Goal: Task Accomplishment & Management: Manage account settings

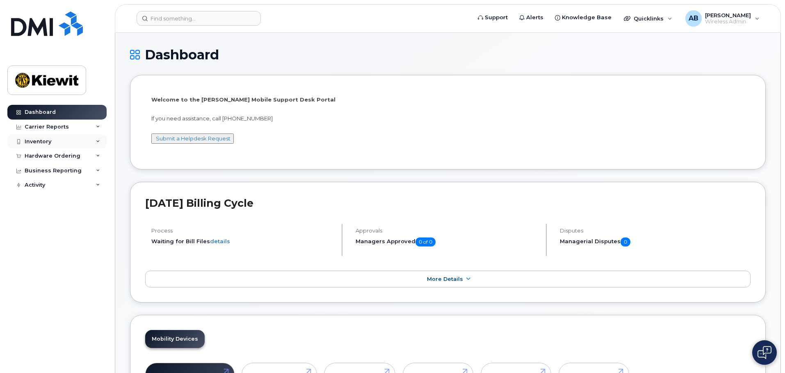
click at [45, 143] on div "Inventory" at bounding box center [38, 142] width 27 height 7
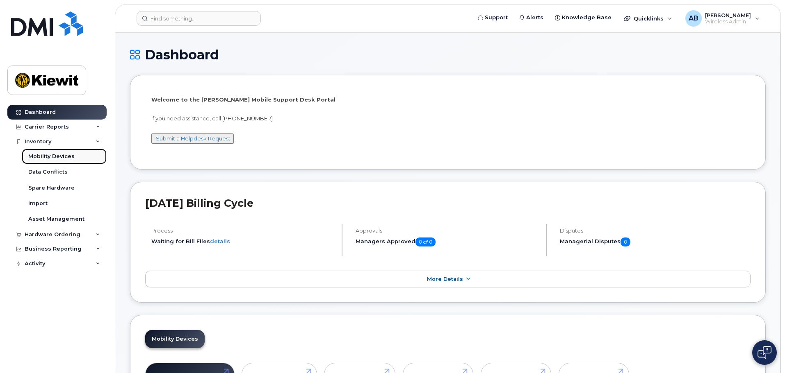
click at [66, 158] on div "Mobility Devices" at bounding box center [51, 156] width 46 height 7
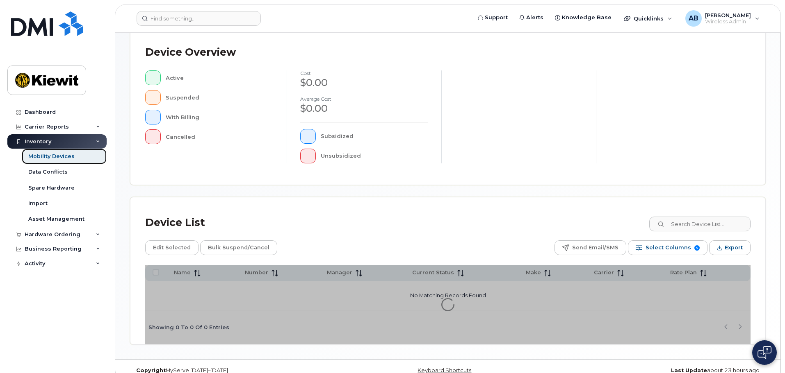
scroll to position [190, 0]
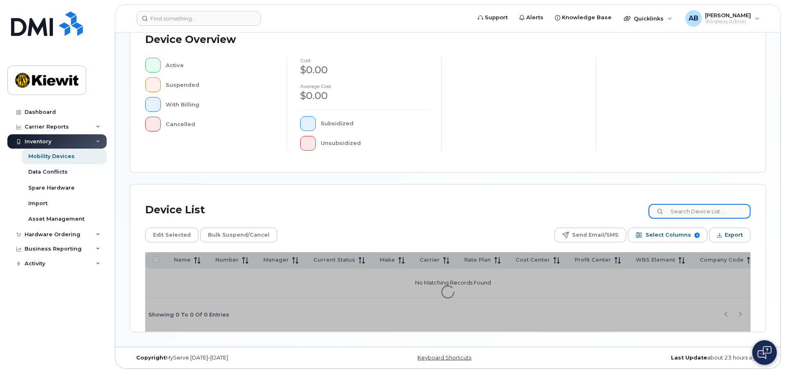
click at [688, 212] on input at bounding box center [699, 211] width 102 height 15
type input "106098"
click at [626, 194] on div "Device List 106098 Edit Selected Bulk Suspend/Cancel Send Email/SMS Select Colu…" at bounding box center [447, 258] width 635 height 147
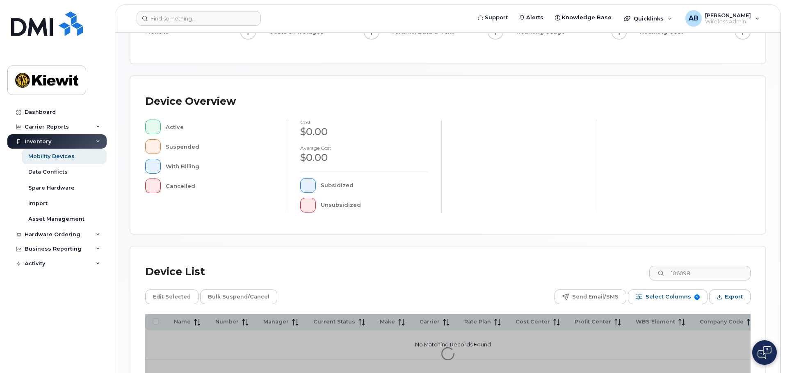
scroll to position [108, 0]
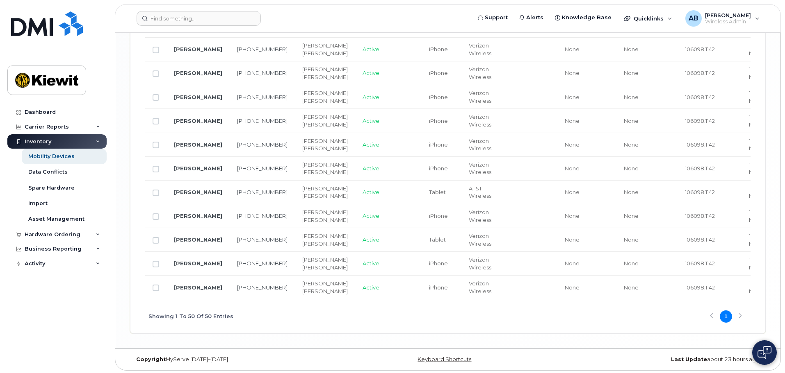
scroll to position [1420, 0]
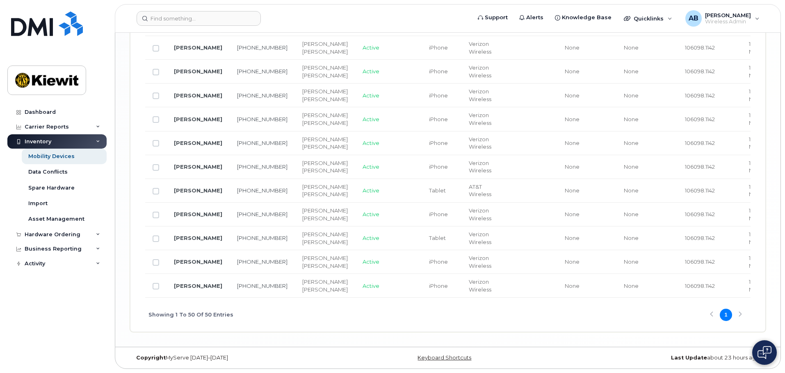
checkbox input "false"
checkbox input "true"
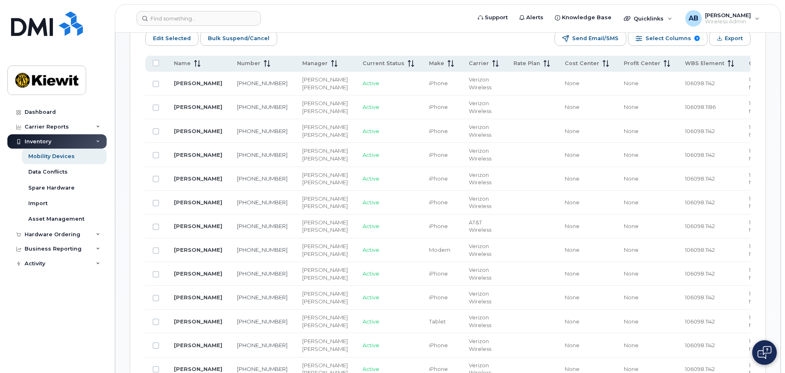
scroll to position [437, 0]
click at [189, 111] on link "SCOTT KERWIN" at bounding box center [198, 107] width 48 height 7
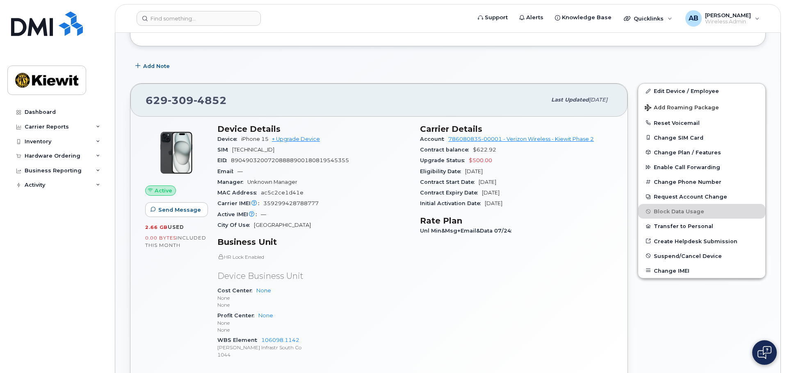
scroll to position [123, 0]
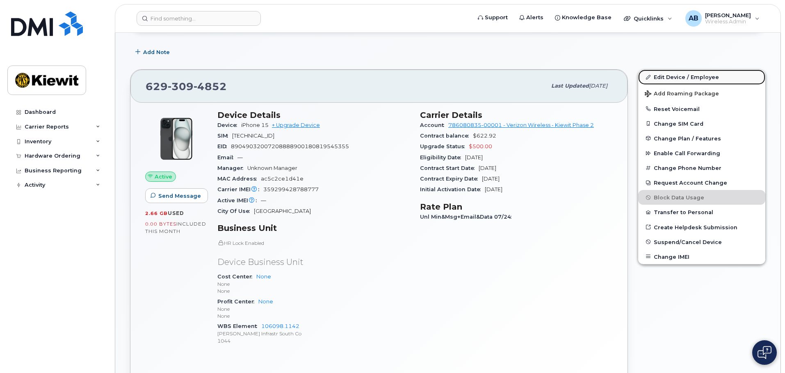
click at [678, 77] on link "Edit Device / Employee" at bounding box center [701, 77] width 127 height 15
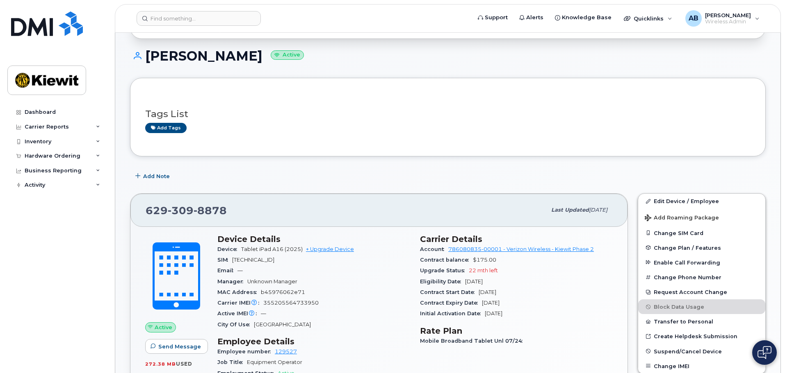
scroll to position [82, 0]
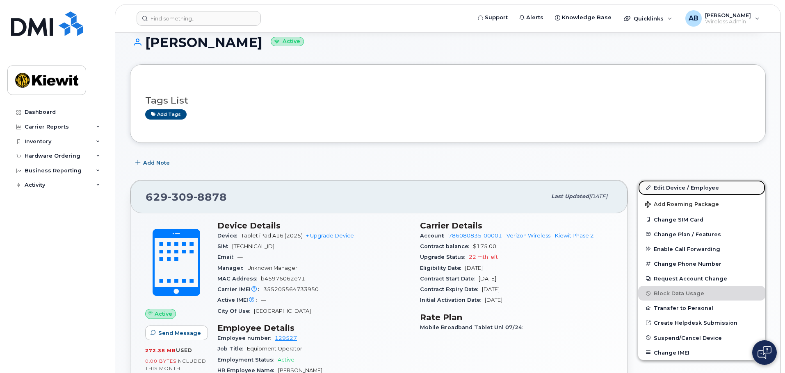
click at [660, 190] on link "Edit Device / Employee" at bounding box center [701, 187] width 127 height 15
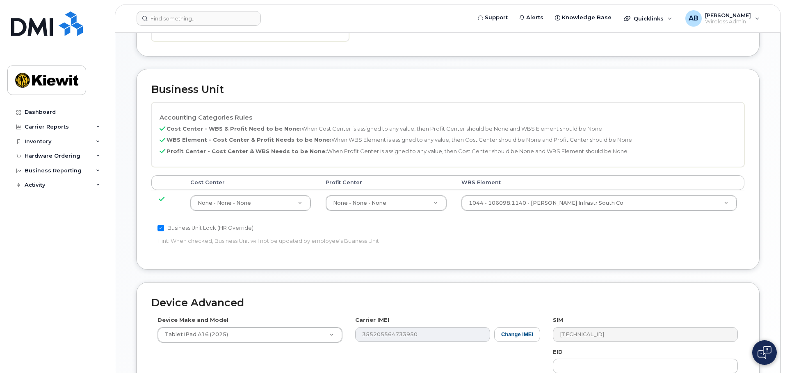
scroll to position [328, 0]
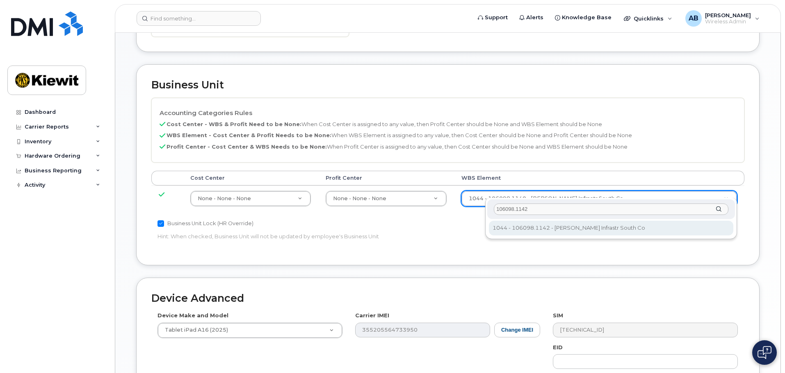
type input "106098.1142"
type input "33940834"
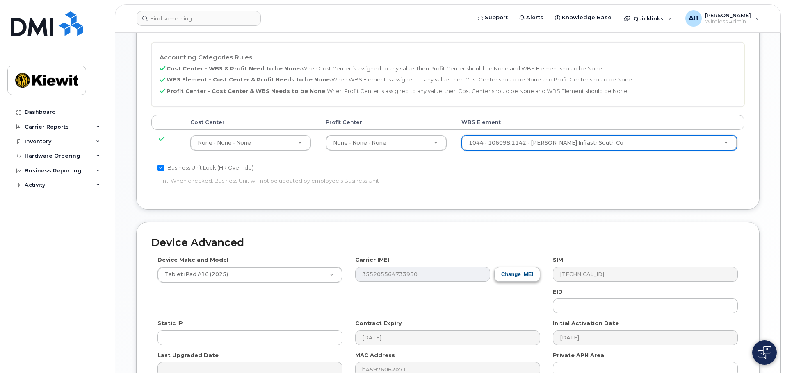
scroll to position [469, 0]
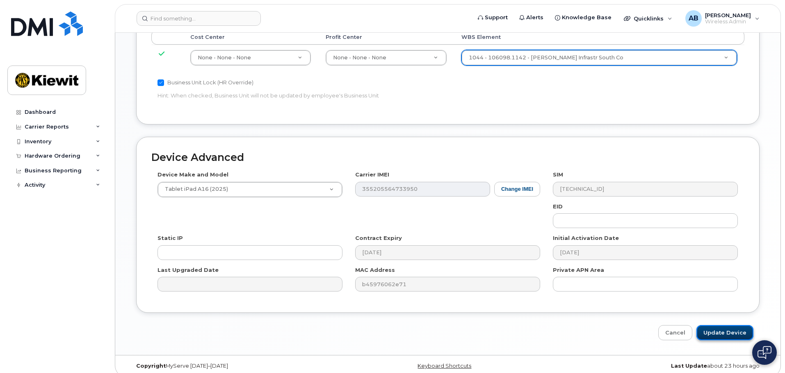
click at [716, 325] on input "Update Device" at bounding box center [724, 332] width 57 height 15
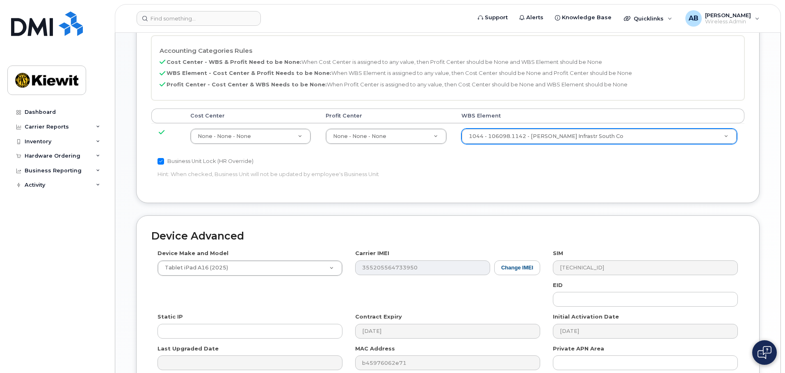
scroll to position [305, 0]
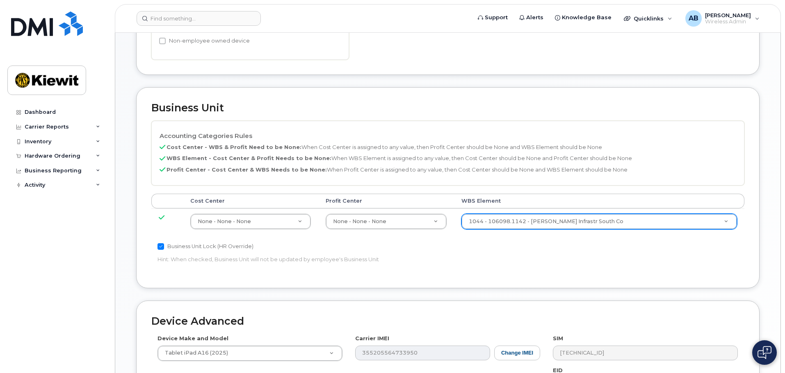
type input "Update Device"
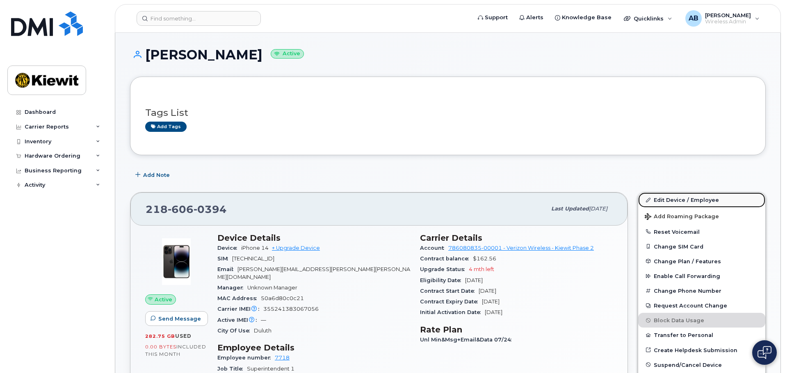
click at [664, 203] on link "Edit Device / Employee" at bounding box center [701, 200] width 127 height 15
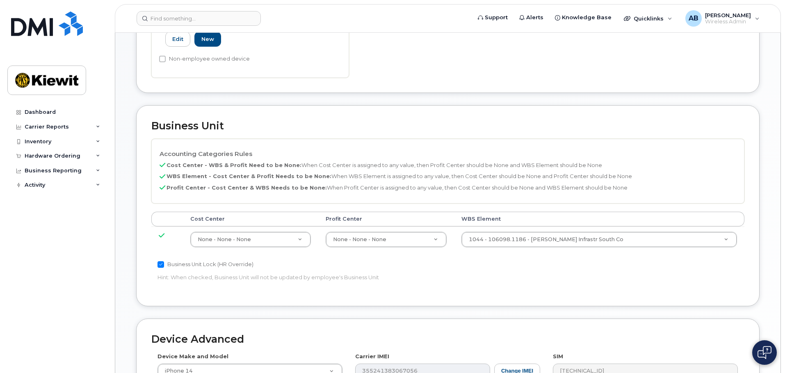
scroll to position [410, 0]
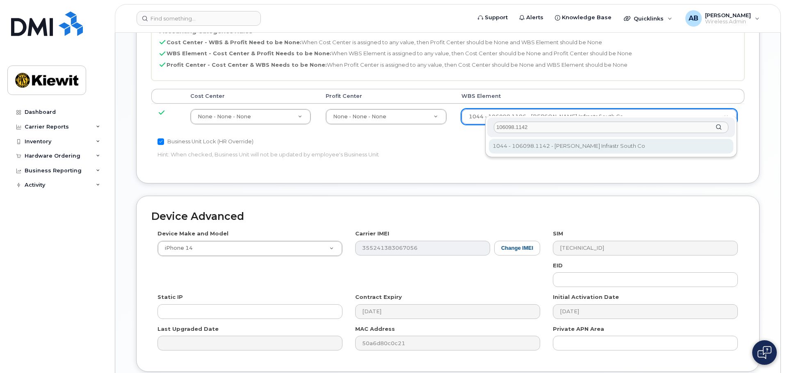
type input "106098.1142"
type input "33940834"
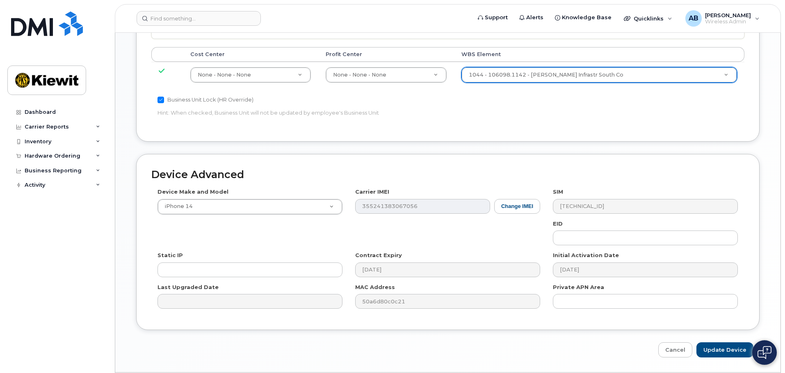
scroll to position [469, 0]
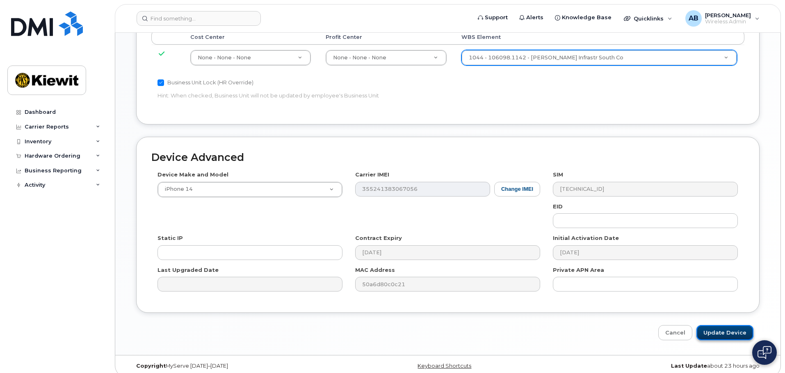
click at [717, 325] on input "Update Device" at bounding box center [724, 332] width 57 height 15
type input "Saving..."
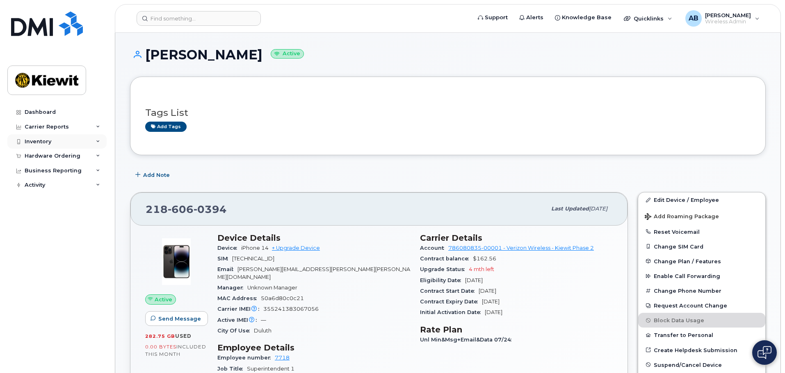
click at [93, 141] on div "Inventory" at bounding box center [56, 141] width 99 height 15
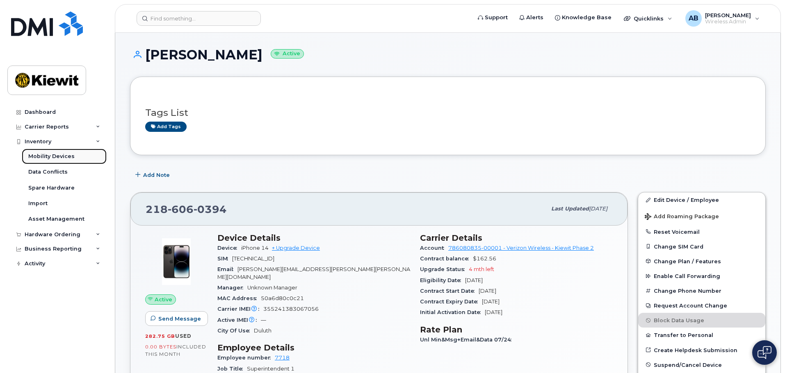
click at [68, 157] on div "Mobility Devices" at bounding box center [51, 156] width 46 height 7
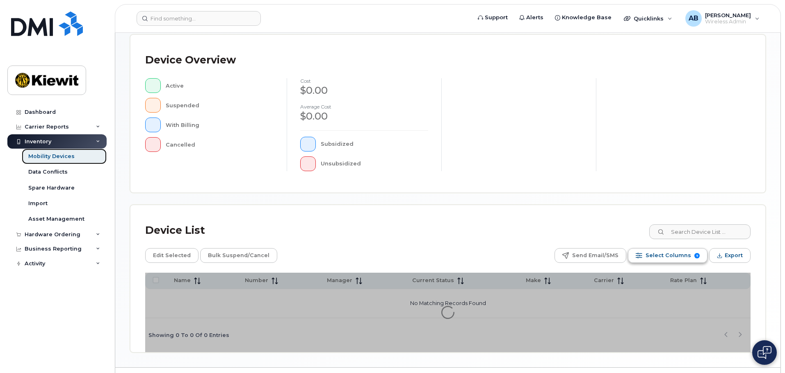
scroll to position [205, 0]
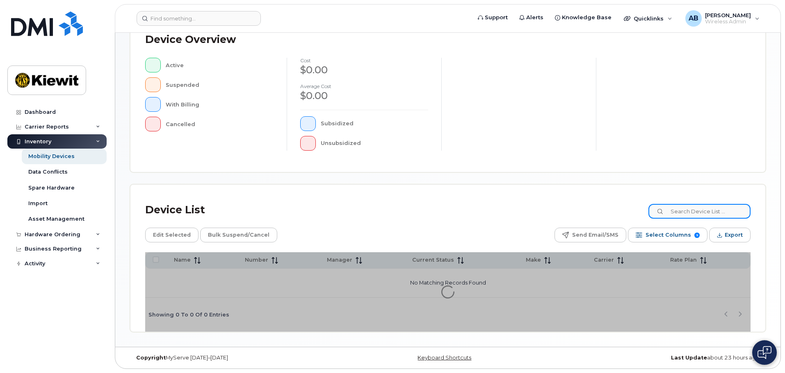
click at [694, 214] on input at bounding box center [699, 211] width 102 height 15
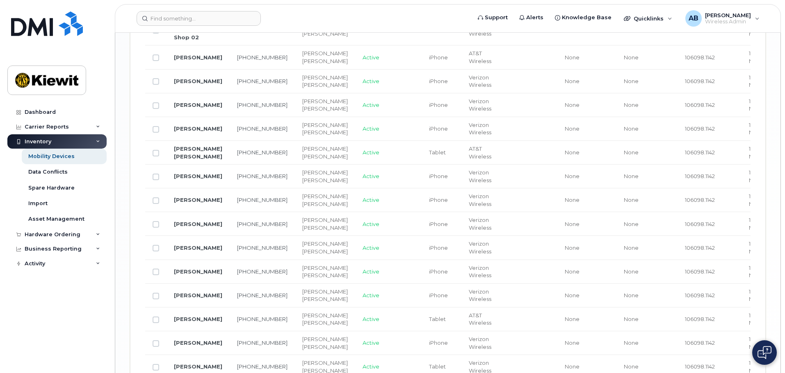
scroll to position [1312, 0]
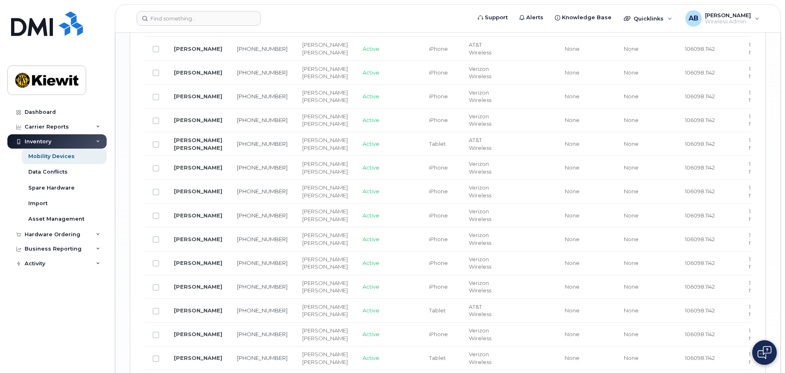
type input "106098"
checkbox input "true"
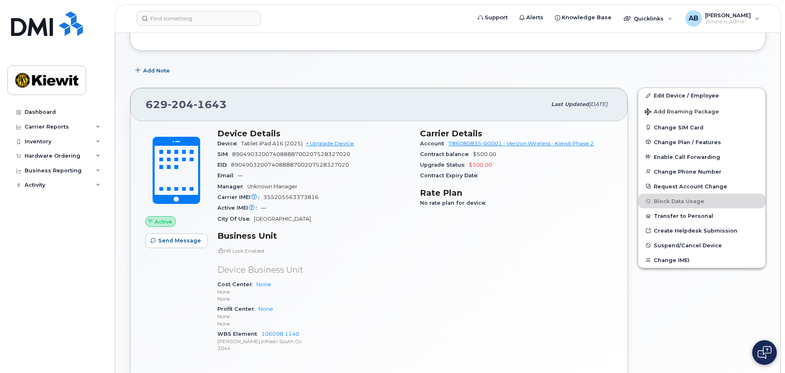
scroll to position [123, 0]
click at [683, 95] on link "Edit Device / Employee" at bounding box center [701, 96] width 127 height 15
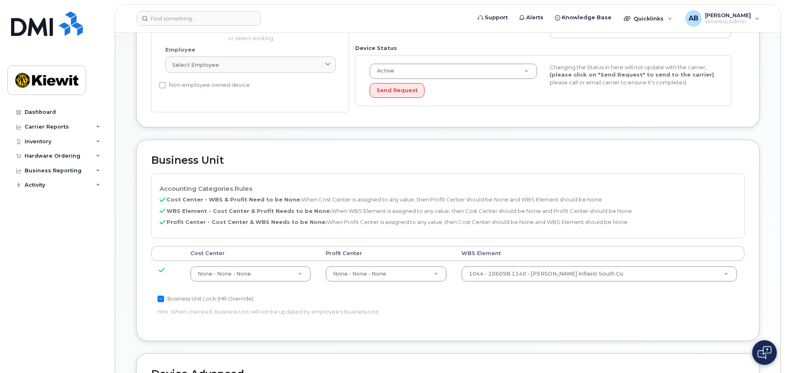
scroll to position [287, 0]
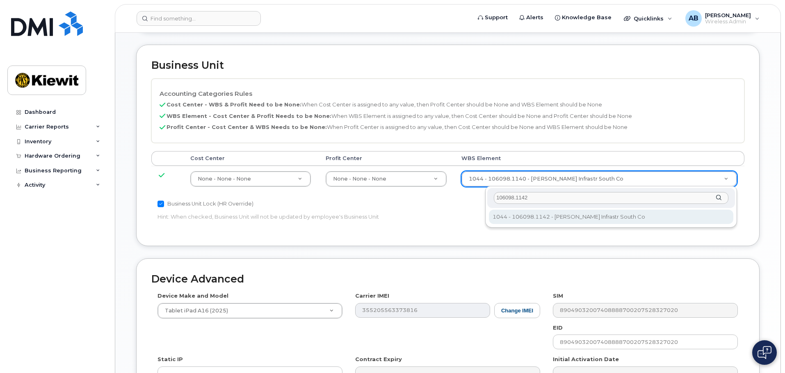
type input "106098.1142"
type input "33940834"
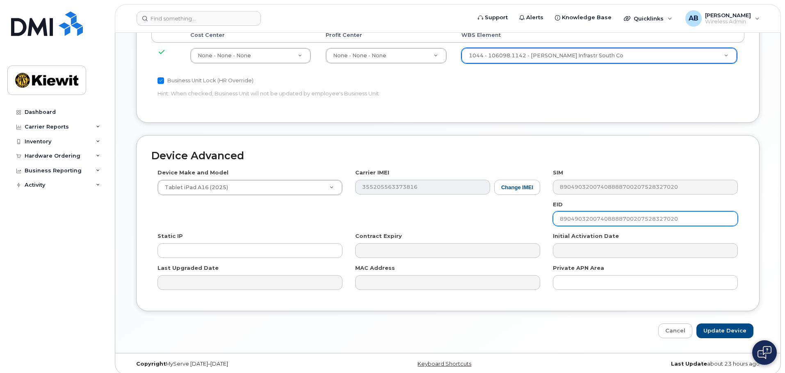
scroll to position [417, 0]
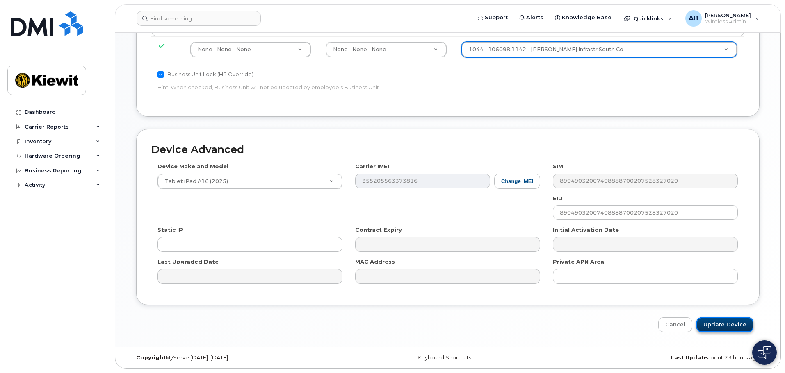
click at [723, 323] on input "Update Device" at bounding box center [724, 325] width 57 height 15
type input "Saving..."
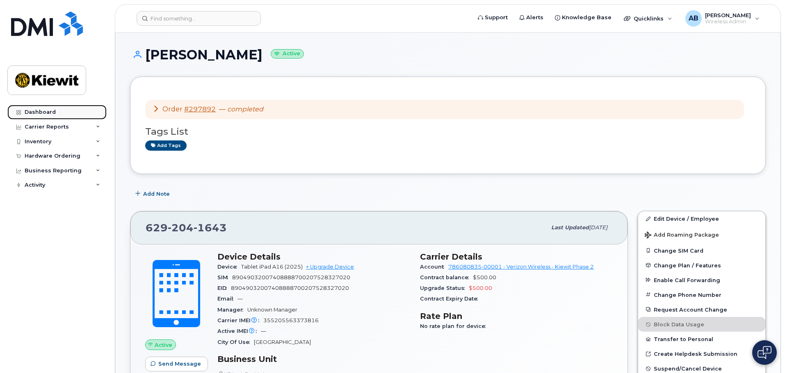
click at [37, 109] on div "Dashboard" at bounding box center [40, 112] width 31 height 7
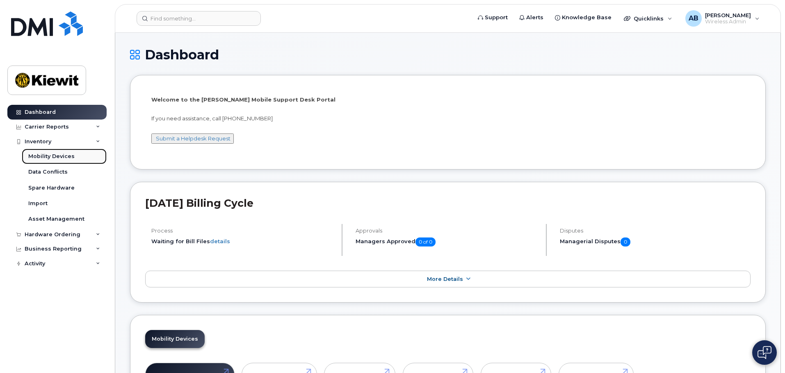
click at [63, 156] on div "Mobility Devices" at bounding box center [51, 156] width 46 height 7
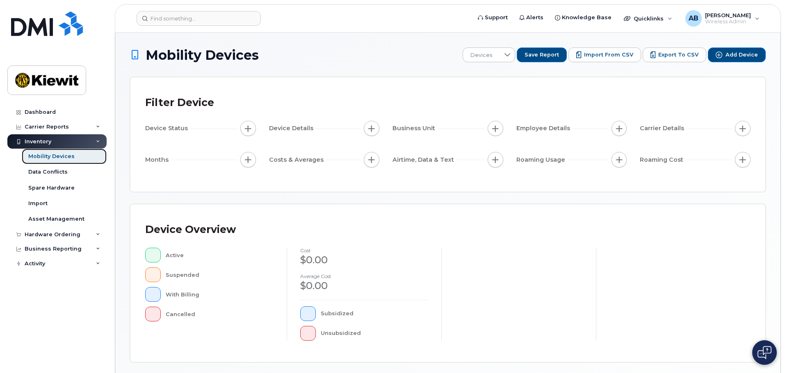
click at [55, 160] on div "Mobility Devices" at bounding box center [51, 156] width 46 height 7
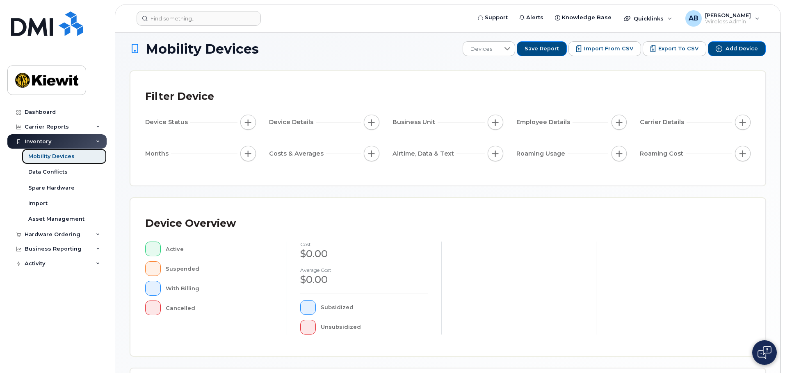
scroll to position [190, 0]
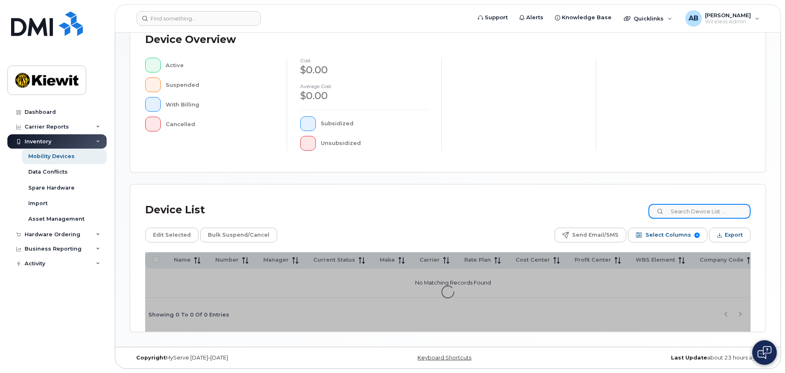
click at [703, 214] on input at bounding box center [699, 211] width 102 height 15
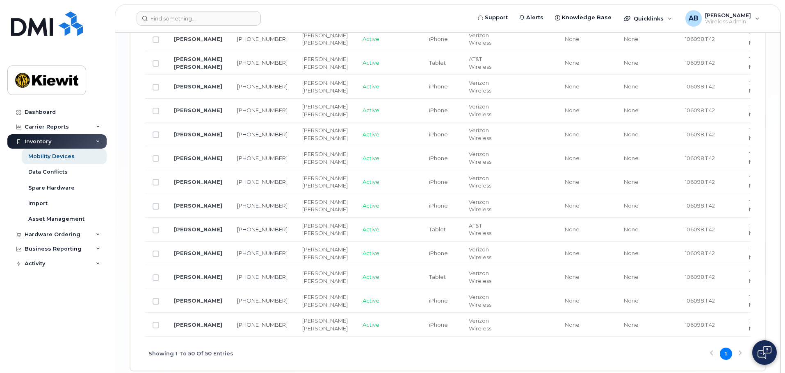
scroll to position [1379, 0]
type input "106098"
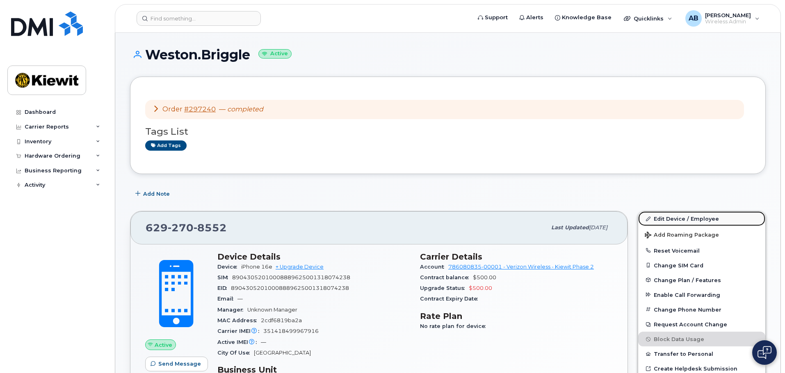
click at [669, 218] on link "Edit Device / Employee" at bounding box center [701, 219] width 127 height 15
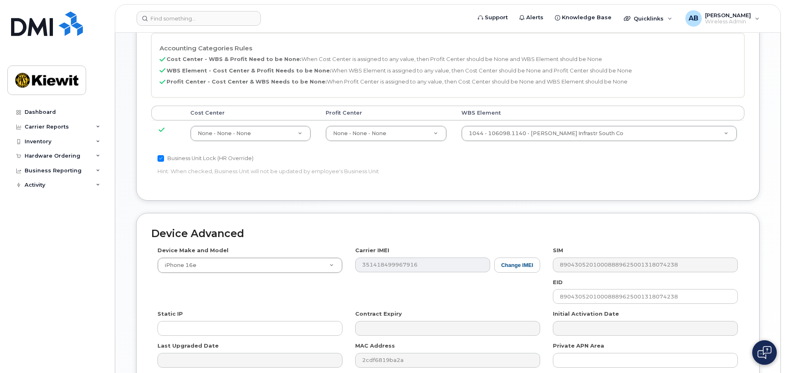
scroll to position [294, 0]
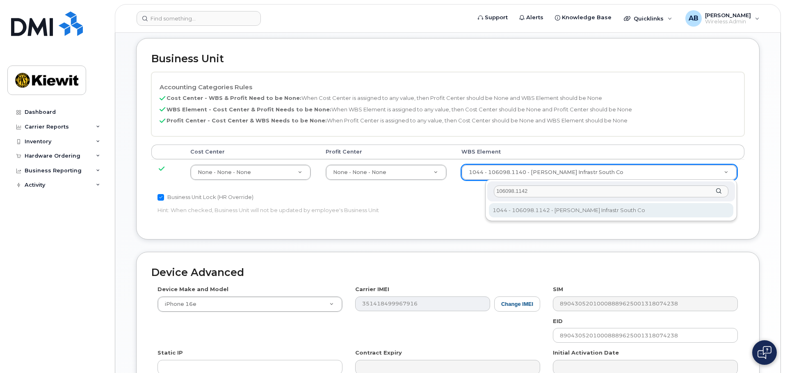
type input "106098.1142"
type input "33940834"
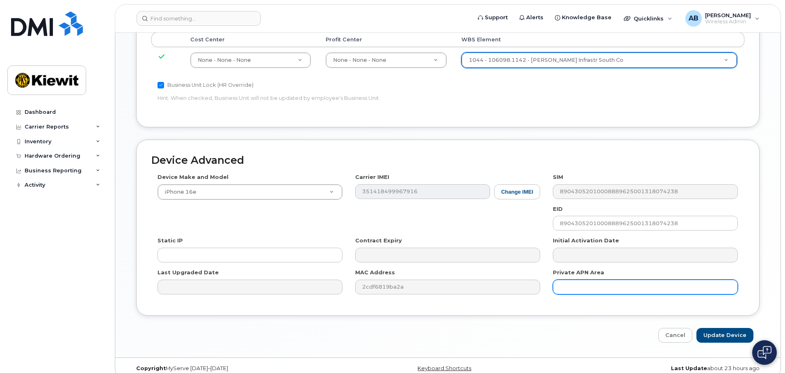
scroll to position [417, 0]
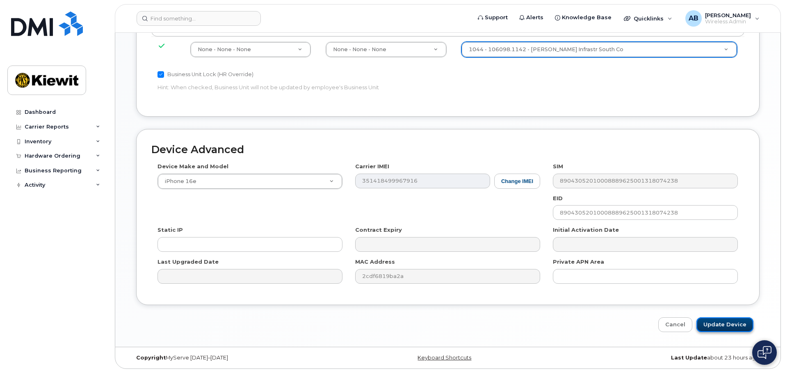
click at [727, 323] on input "Update Device" at bounding box center [724, 325] width 57 height 15
type input "Saving..."
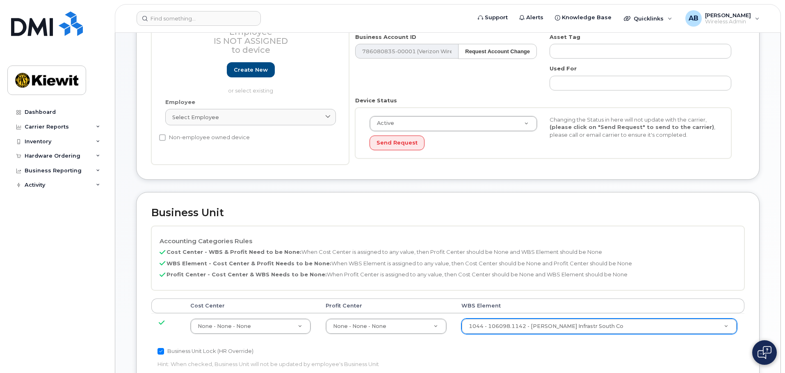
scroll to position [89, 0]
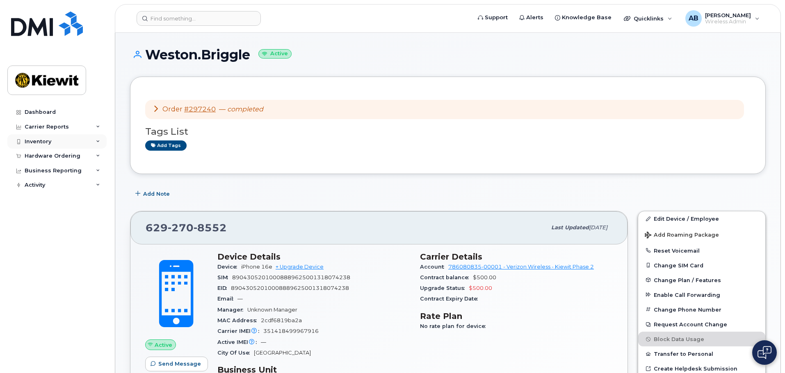
click at [44, 136] on div "Inventory" at bounding box center [56, 141] width 99 height 15
click at [52, 146] on div "Inventory" at bounding box center [56, 141] width 99 height 15
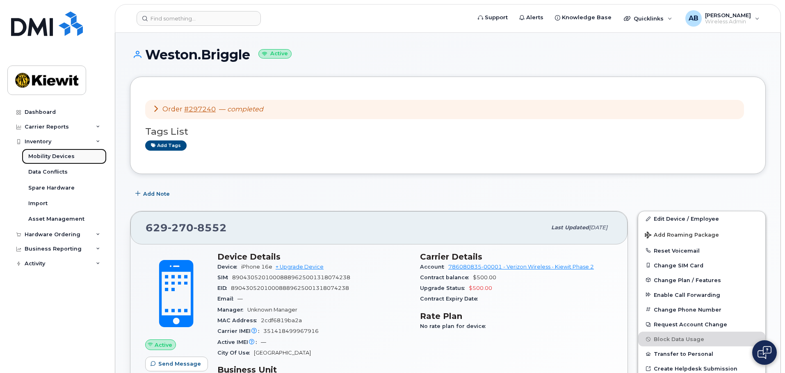
click div "Mobility Devices"
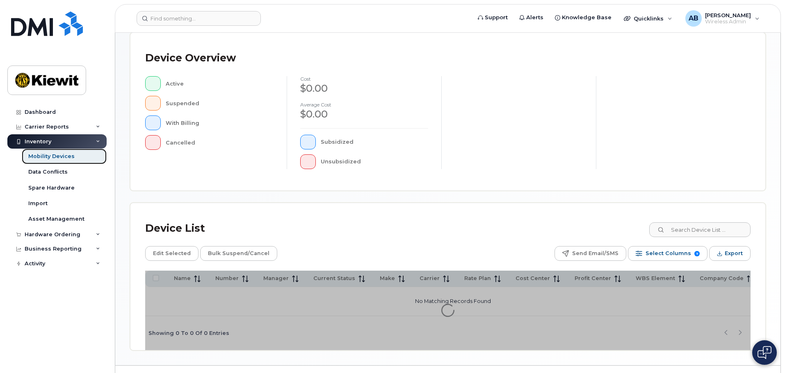
scroll to position [205, 0]
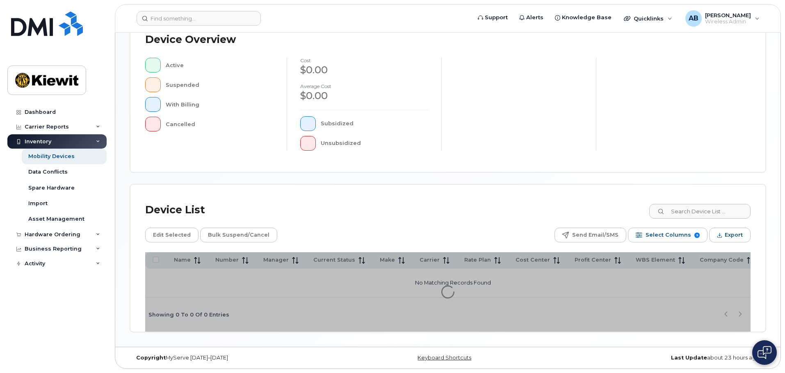
click div "Device List"
click input
type input "106098"
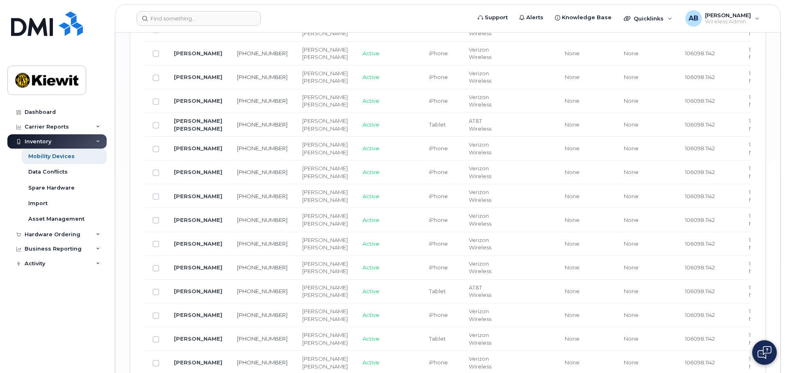
scroll to position [1353, 0]
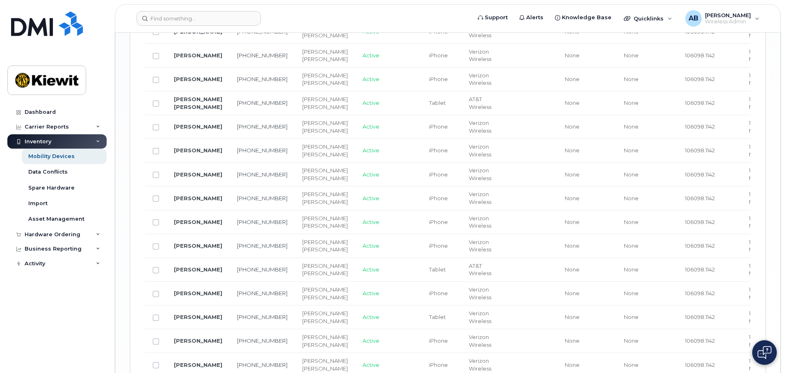
drag, startPoint x: 172, startPoint y: 237, endPoint x: 180, endPoint y: 241, distance: 8.3
click td "Jeffrey Stehle"
click link "Jeffrey Stehle"
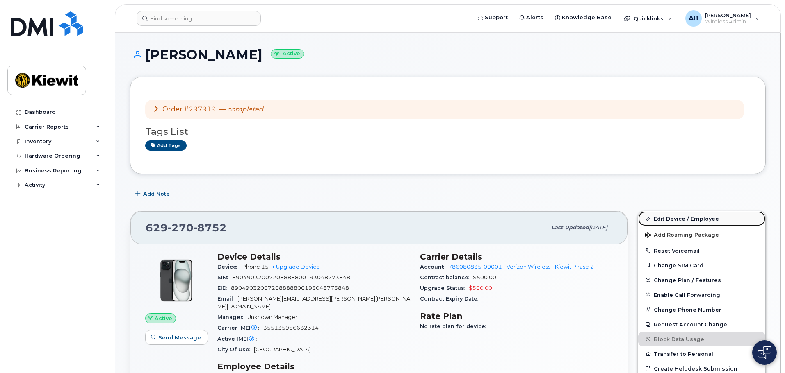
click at [673, 221] on link "Edit Device / Employee" at bounding box center [701, 219] width 127 height 15
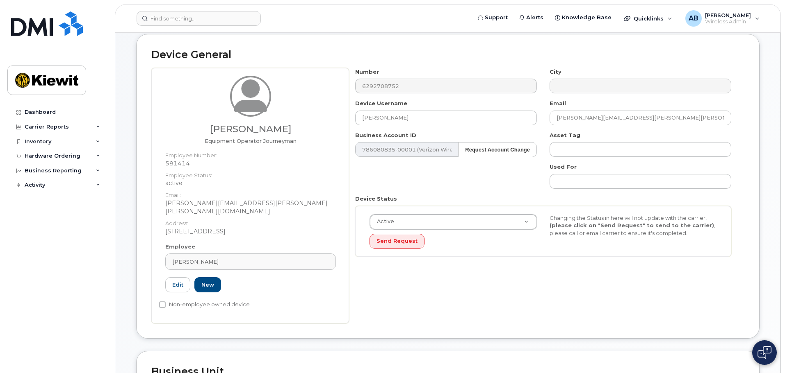
scroll to position [328, 0]
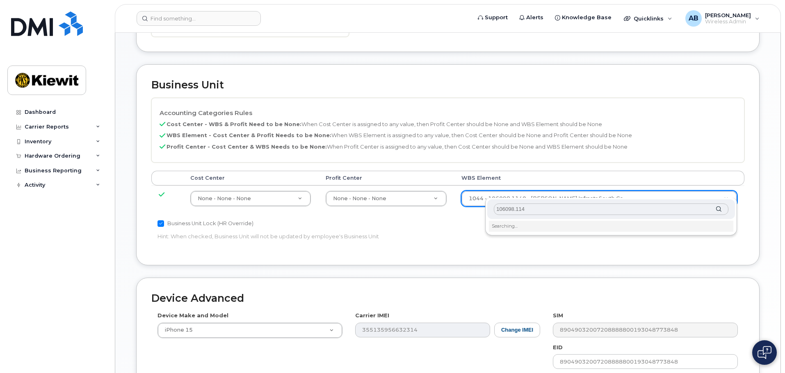
type input "106098.1142"
type input "33940834"
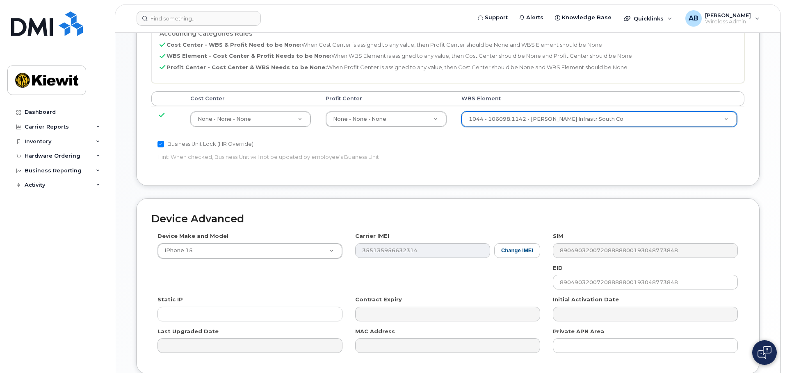
scroll to position [469, 0]
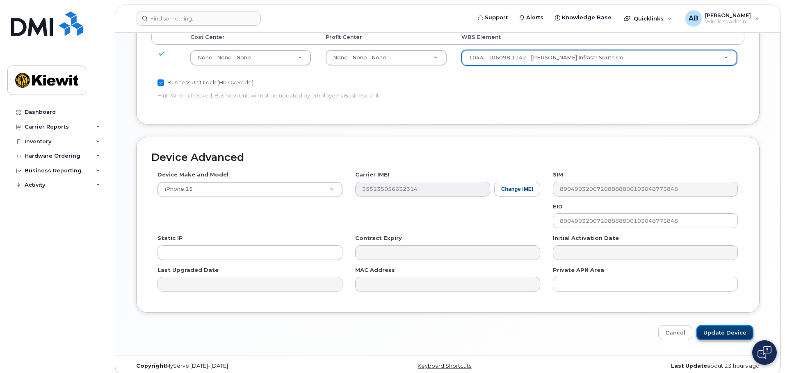
click at [723, 325] on input "Update Device" at bounding box center [724, 332] width 57 height 15
type input "Saving..."
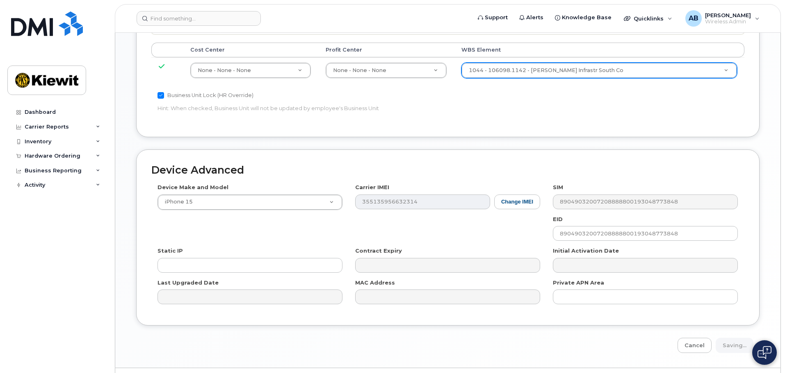
scroll to position [418, 0]
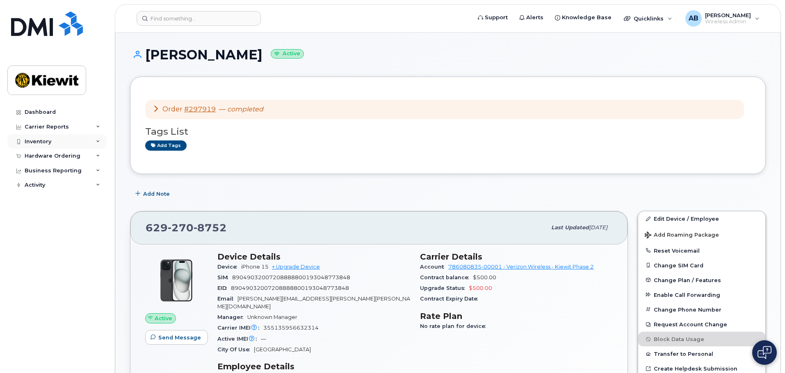
click at [53, 138] on div "Inventory" at bounding box center [56, 141] width 99 height 15
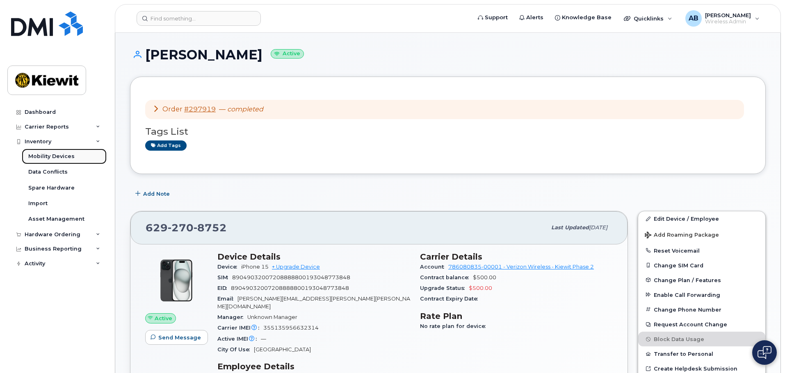
click at [70, 155] on div "Mobility Devices" at bounding box center [51, 156] width 46 height 7
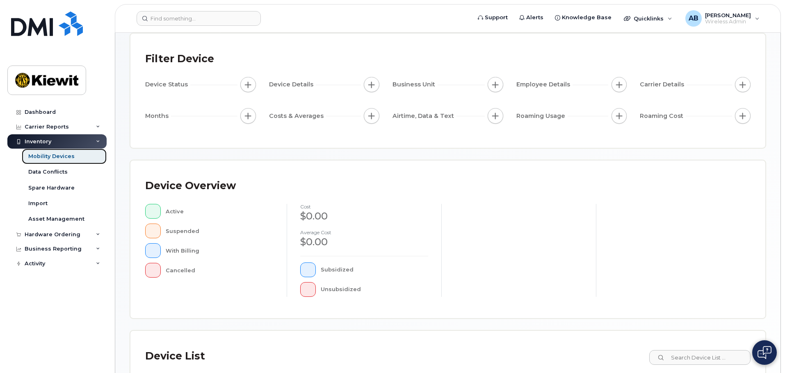
scroll to position [205, 0]
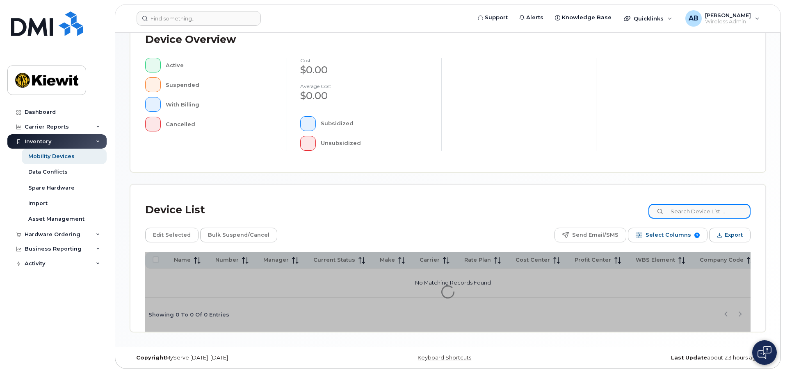
click at [665, 216] on input at bounding box center [699, 211] width 102 height 15
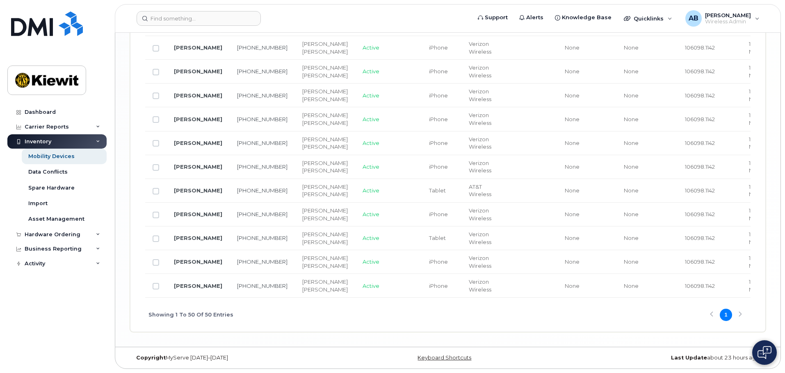
scroll to position [1476, 0]
type input "106098"
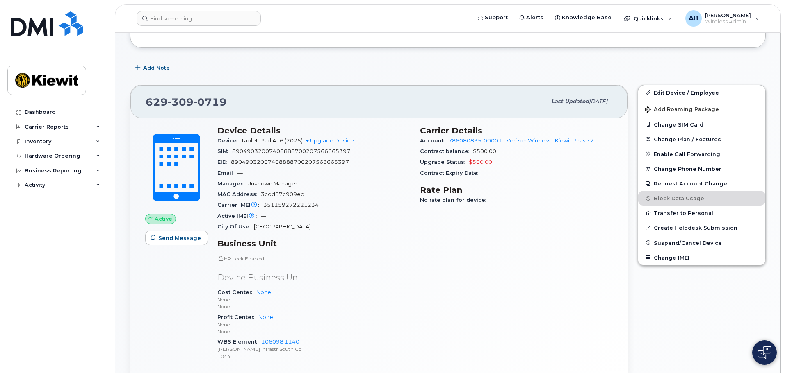
scroll to position [82, 0]
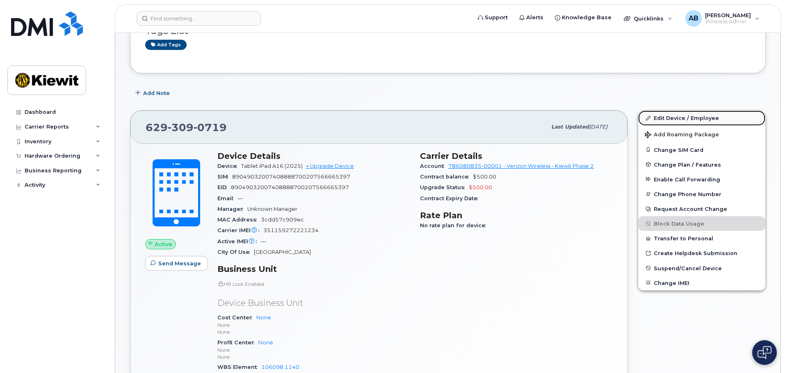
click at [697, 122] on link "Edit Device / Employee" at bounding box center [701, 118] width 127 height 15
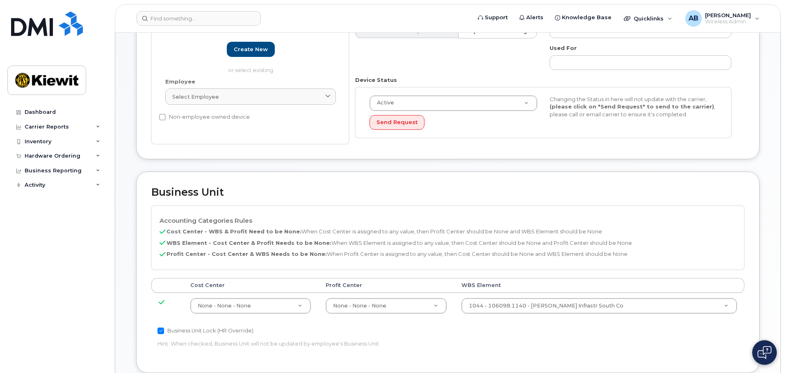
scroll to position [205, 0]
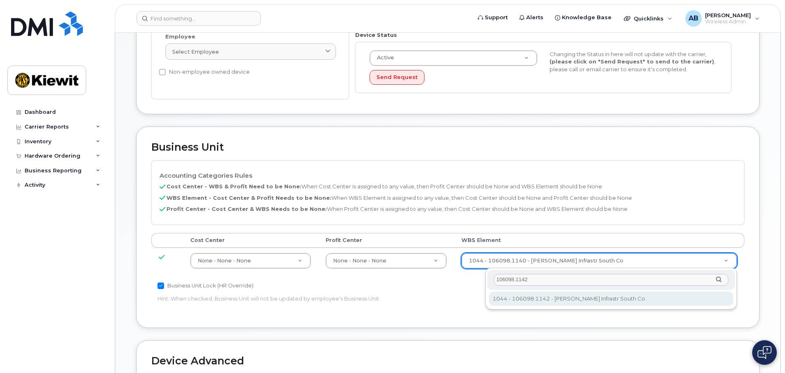
type input "106098.1142"
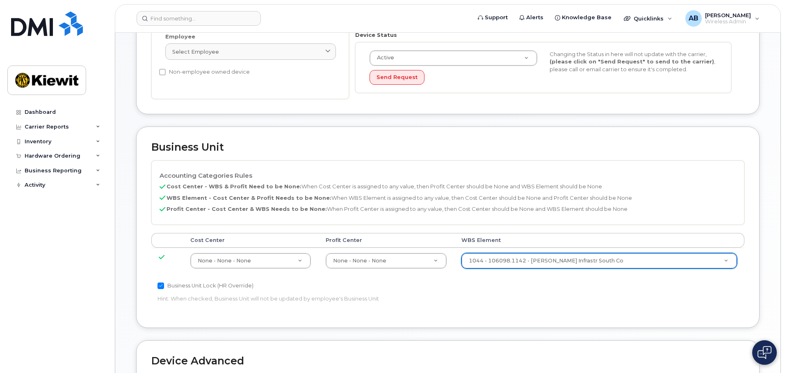
type input "33940834"
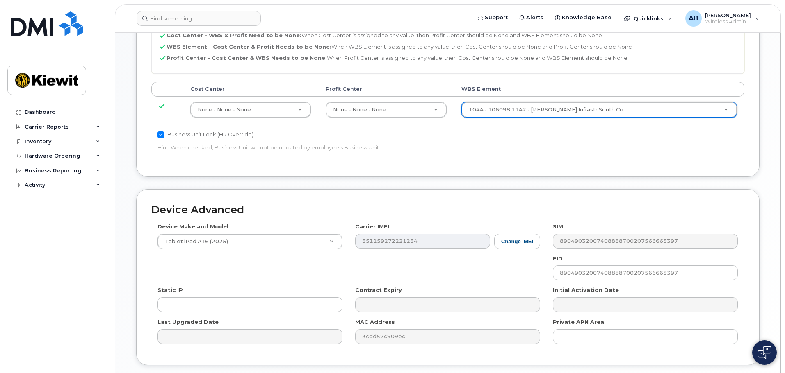
scroll to position [417, 0]
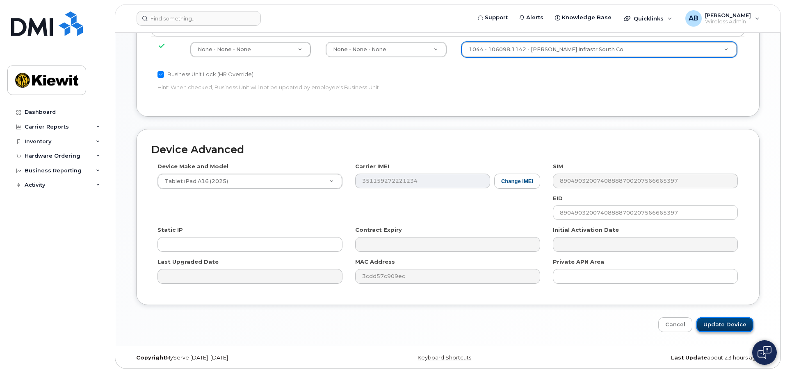
click at [726, 330] on input "Update Device" at bounding box center [724, 325] width 57 height 15
type input "Saving..."
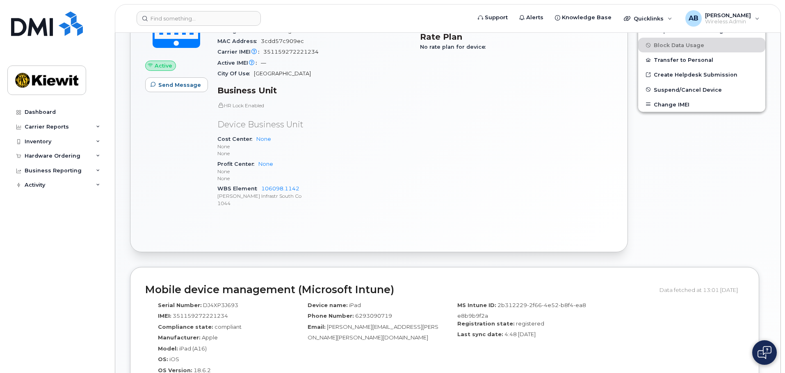
scroll to position [410, 0]
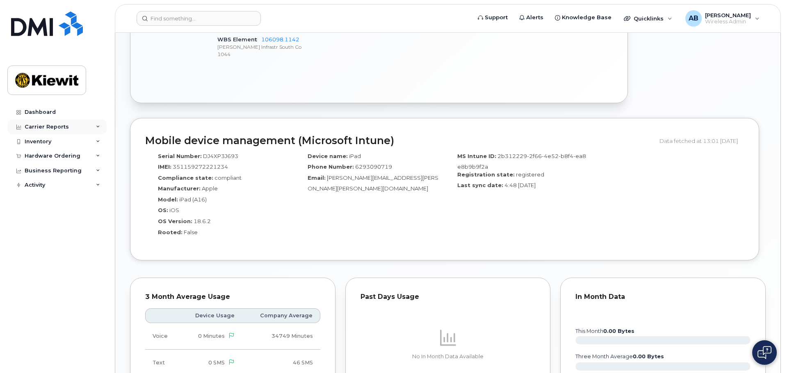
click at [70, 132] on div "Carrier Reports" at bounding box center [56, 127] width 99 height 15
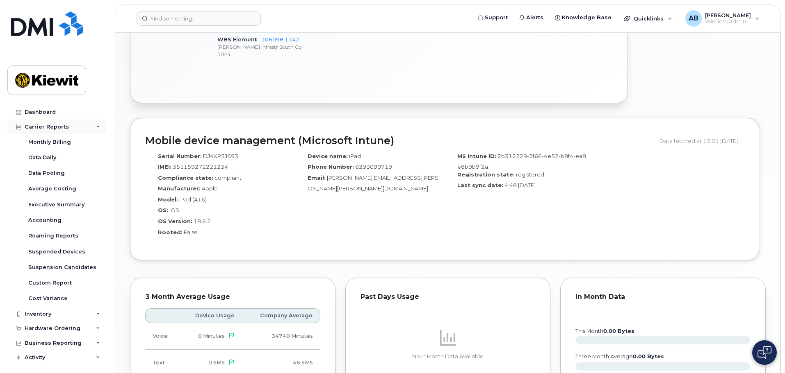
click at [57, 125] on div "Carrier Reports" at bounding box center [47, 127] width 44 height 7
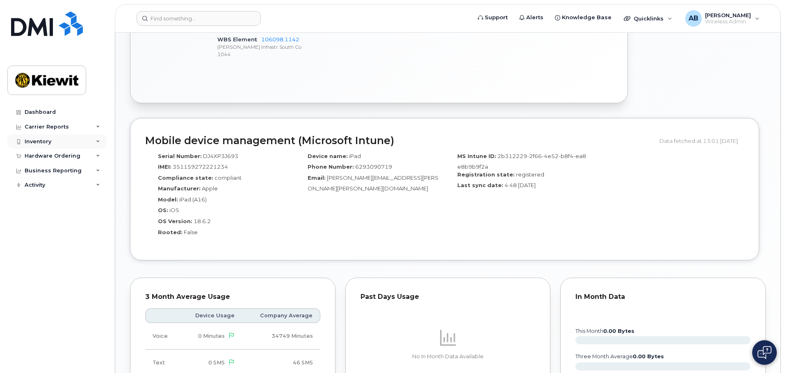
click at [52, 137] on div "Inventory" at bounding box center [56, 141] width 99 height 15
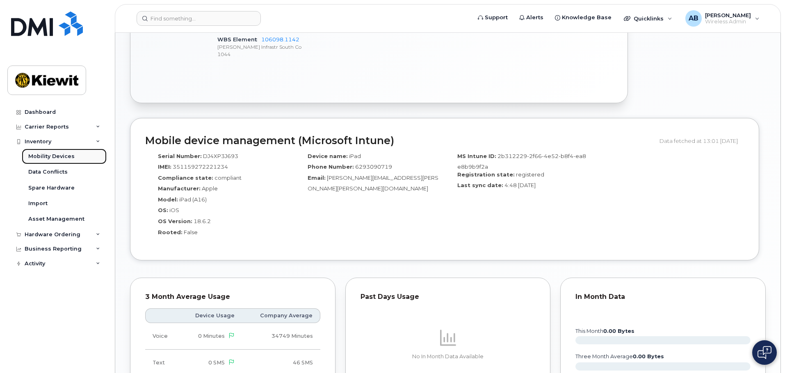
click at [48, 153] on link "Mobility Devices" at bounding box center [64, 157] width 85 height 16
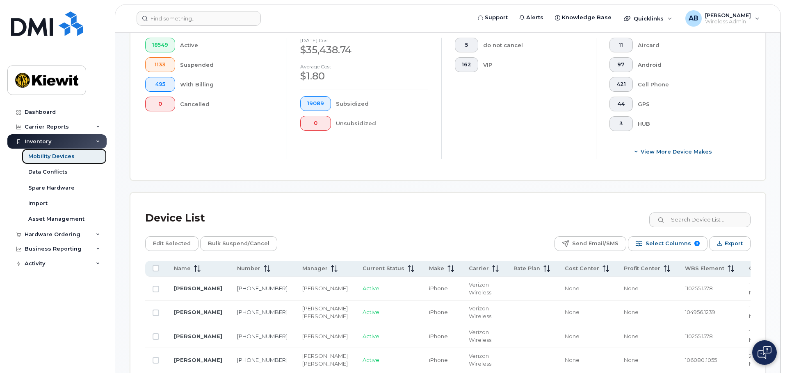
scroll to position [164, 0]
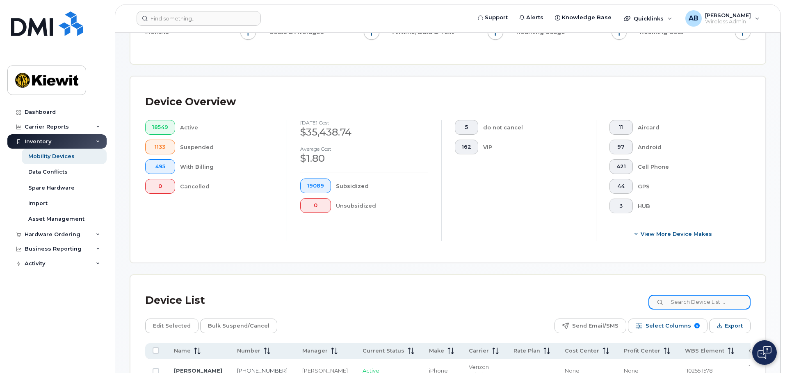
click at [681, 299] on input at bounding box center [699, 302] width 102 height 15
click at [715, 297] on input "106+098" at bounding box center [699, 302] width 102 height 15
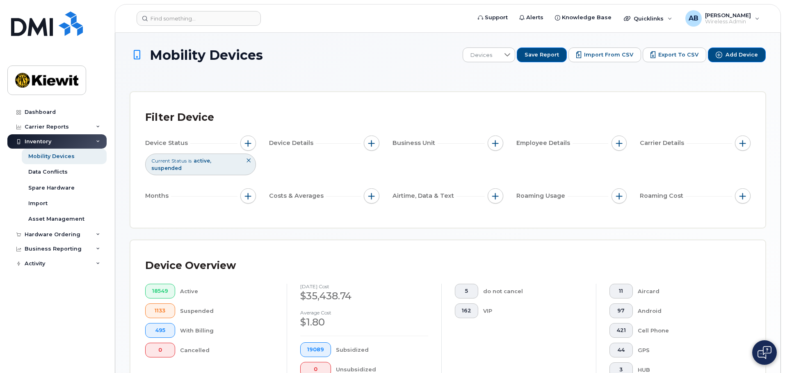
scroll to position [205, 0]
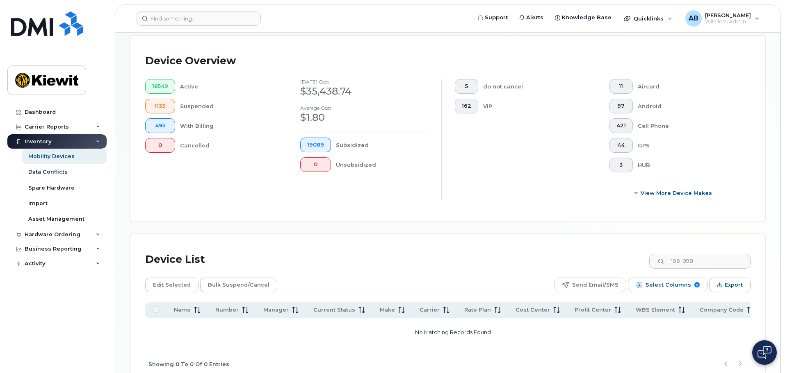
click at [715, 264] on div "Device List 106+098 Edit Selected Bulk Suspend/Cancel Send Email/SMS Select Col…" at bounding box center [447, 315] width 605 height 132
click at [716, 257] on input "106+098" at bounding box center [699, 261] width 102 height 15
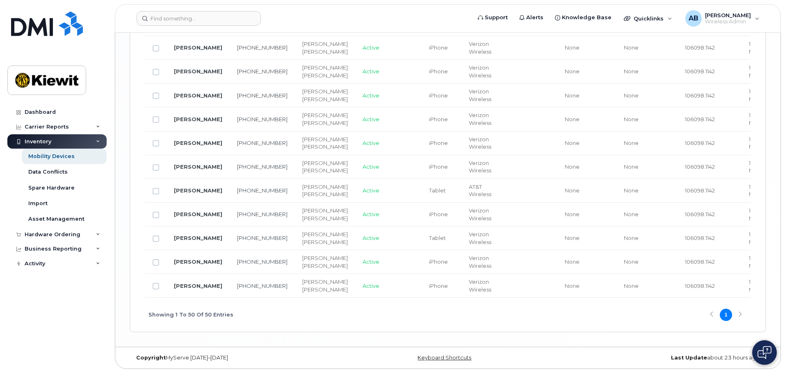
scroll to position [0, 10]
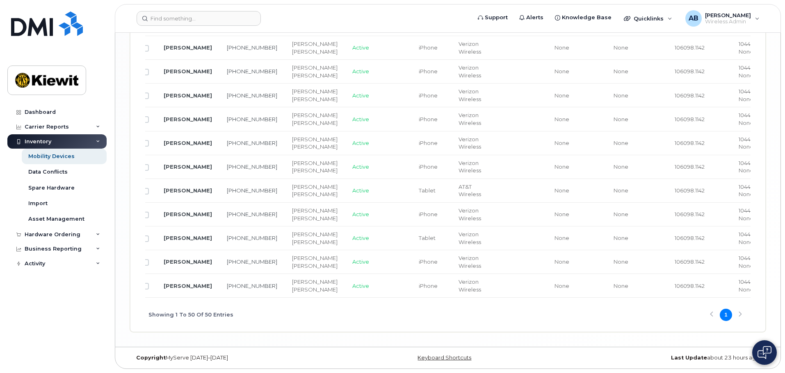
type input "106098"
click at [741, 314] on div "Showing 1 To 50 Of 50 Entries 1" at bounding box center [447, 315] width 605 height 34
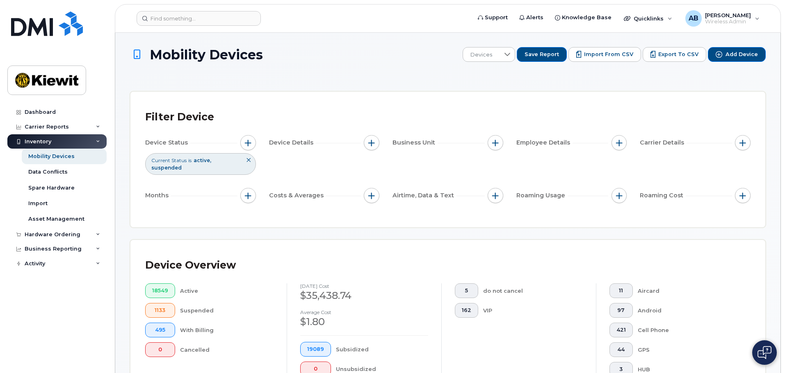
scroll to position [0, 0]
click at [500, 143] on button "button" at bounding box center [495, 144] width 16 height 16
click at [501, 208] on div "WBS Element" at bounding box center [524, 207] width 61 height 8
click at [498, 206] on input "WBS Element" at bounding box center [497, 207] width 7 height 7
checkbox input "true"
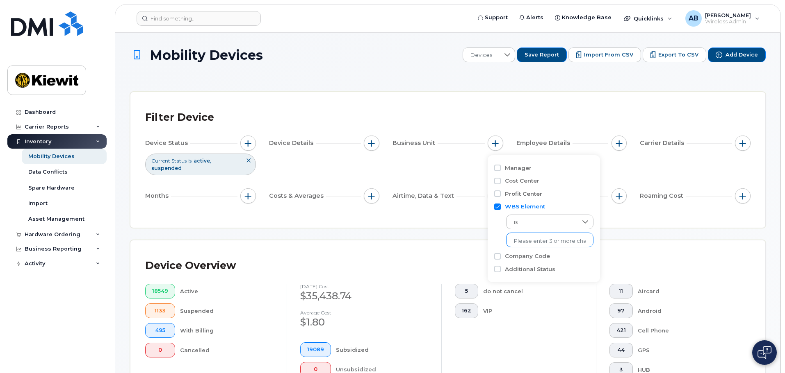
click at [535, 237] on li at bounding box center [550, 242] width 72 height 12
click at [537, 248] on ul at bounding box center [549, 240] width 87 height 15
click at [522, 240] on input "text" at bounding box center [550, 241] width 72 height 7
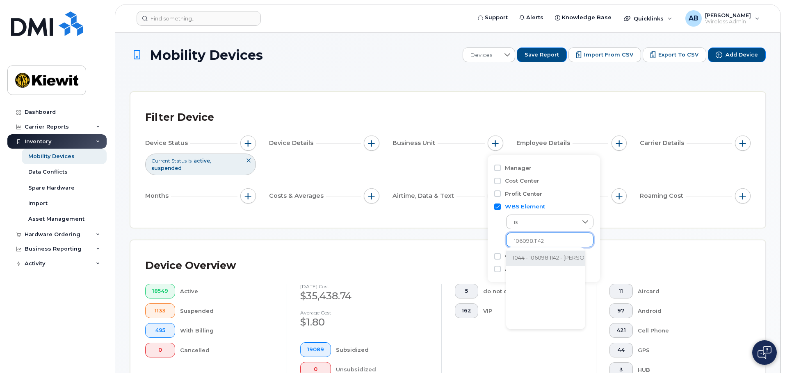
type input "106098.1142"
click at [538, 256] on li "1044 - 106098.1142 - Kiewit Infrastr South Co" at bounding box center [583, 258] width 155 height 15
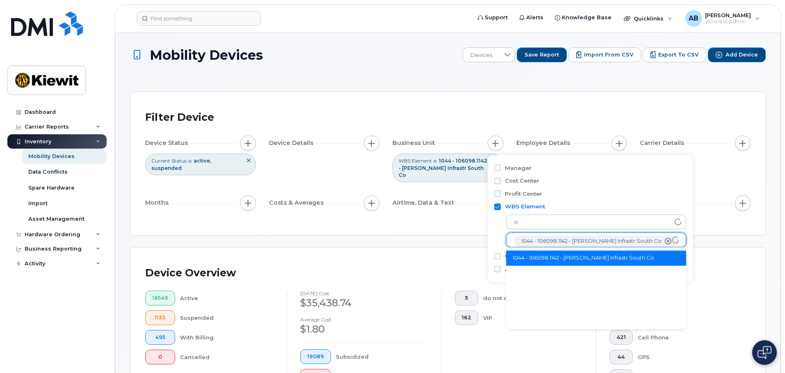
scroll to position [16, 0]
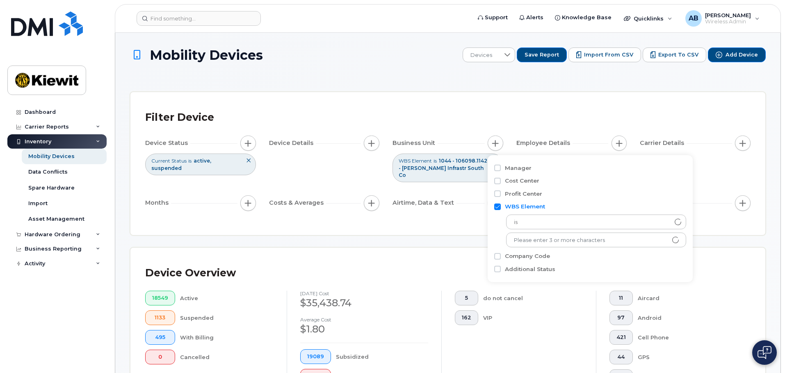
click at [444, 120] on div "Filter Device" at bounding box center [447, 117] width 605 height 21
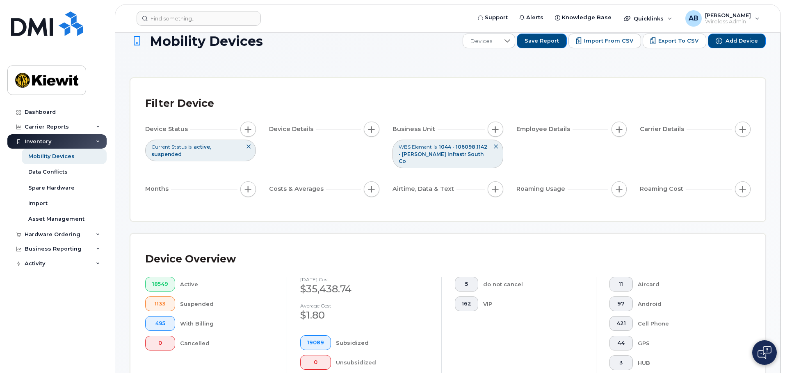
scroll to position [0, 0]
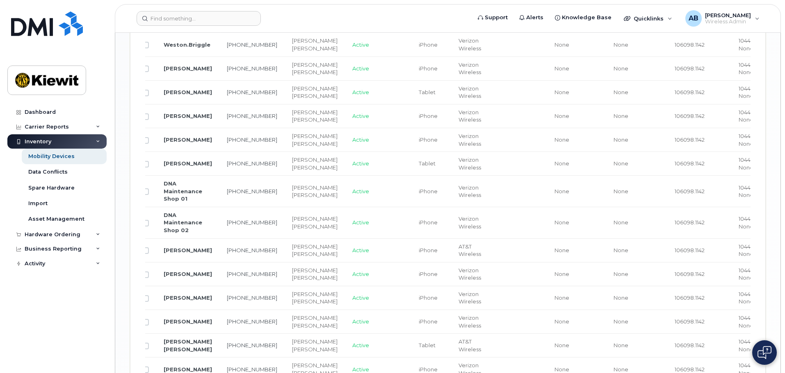
scroll to position [1114, 0]
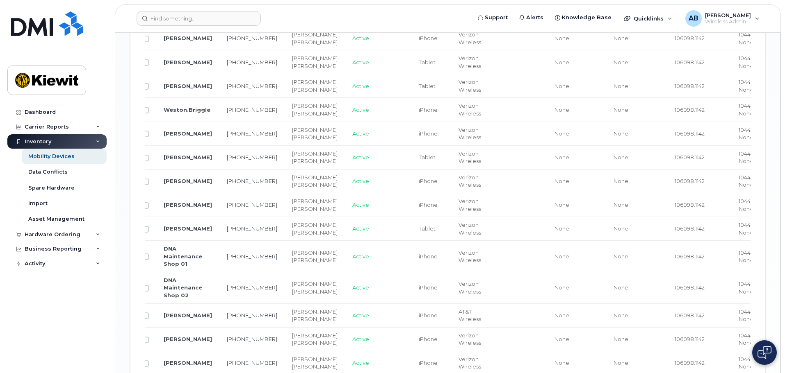
scroll to position [1073, 0]
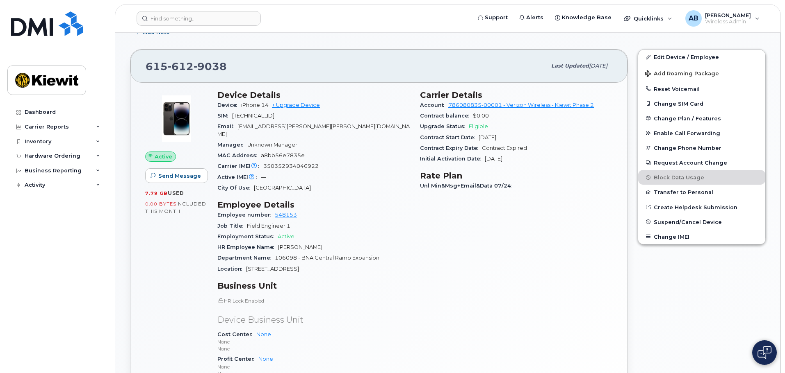
scroll to position [123, 0]
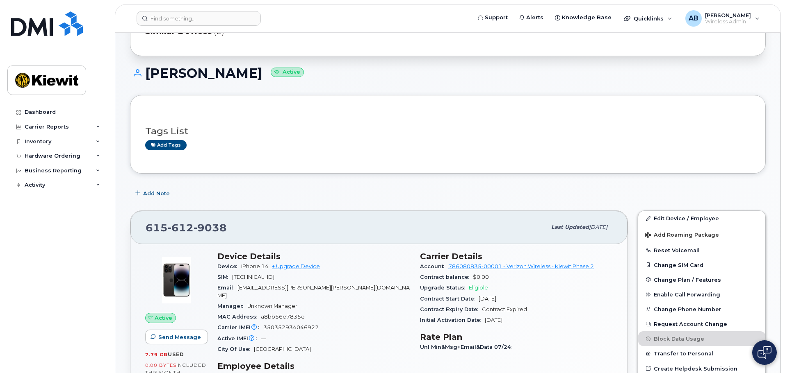
scroll to position [164, 0]
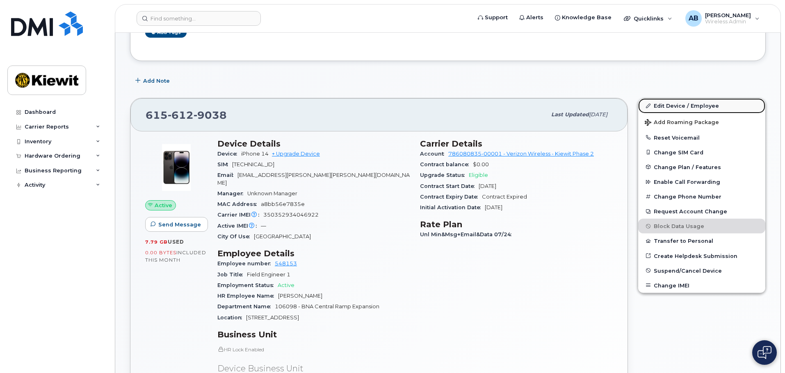
click at [680, 104] on link "Edit Device / Employee" at bounding box center [701, 105] width 127 height 15
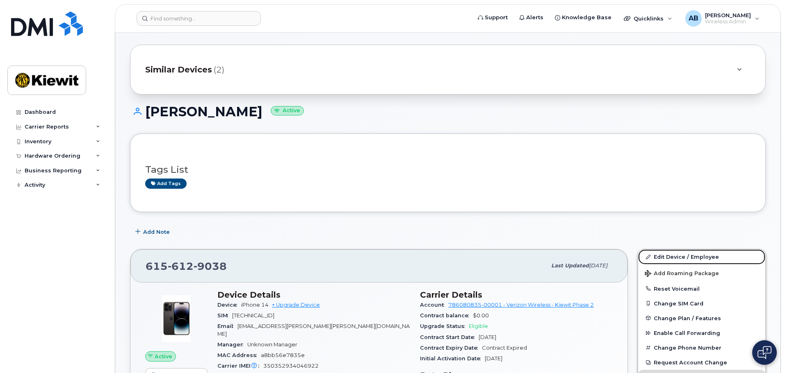
scroll to position [0, 0]
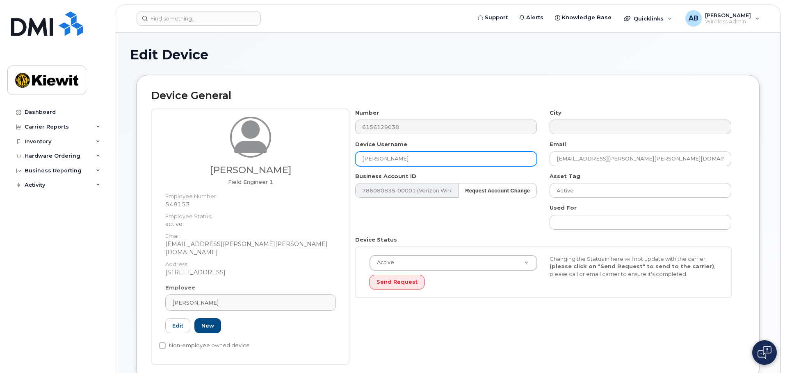
drag, startPoint x: 445, startPoint y: 160, endPoint x: 362, endPoint y: 161, distance: 82.8
click at [367, 162] on input "[PERSON_NAME]" at bounding box center [446, 159] width 182 height 15
type input "O"
type input "[PERSON_NAME]"
click at [502, 208] on div "Number 6156129038 City Device Username [PERSON_NAME] Email [EMAIL_ADDRESS][PERS…" at bounding box center [543, 207] width 389 height 196
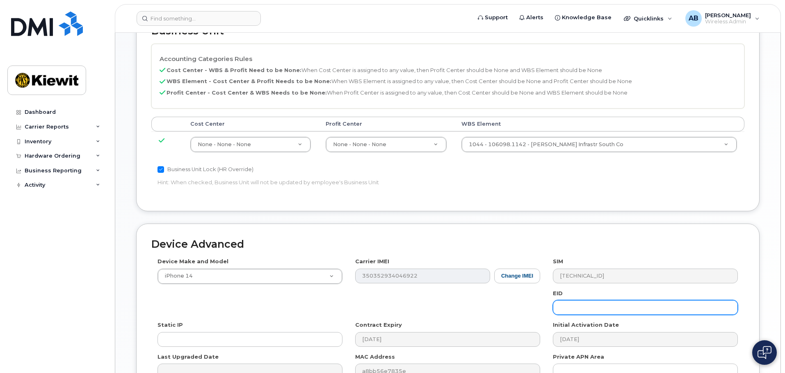
scroll to position [469, 0]
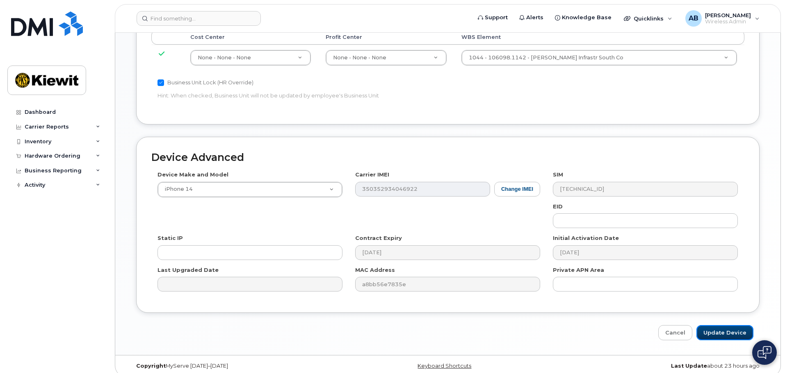
click at [714, 325] on input "Update Device" at bounding box center [724, 332] width 57 height 15
type input "Saving..."
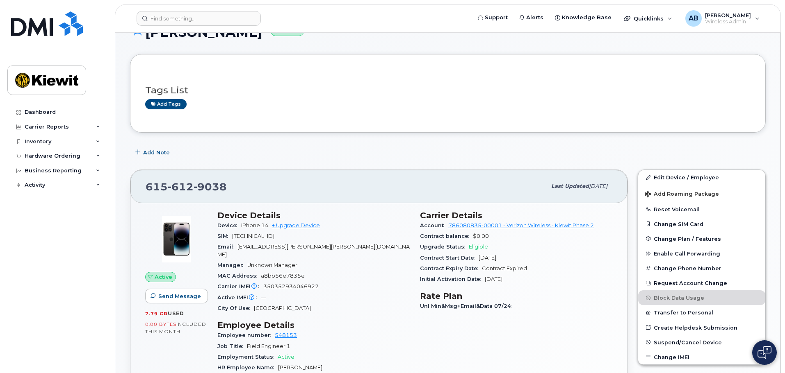
scroll to position [41, 0]
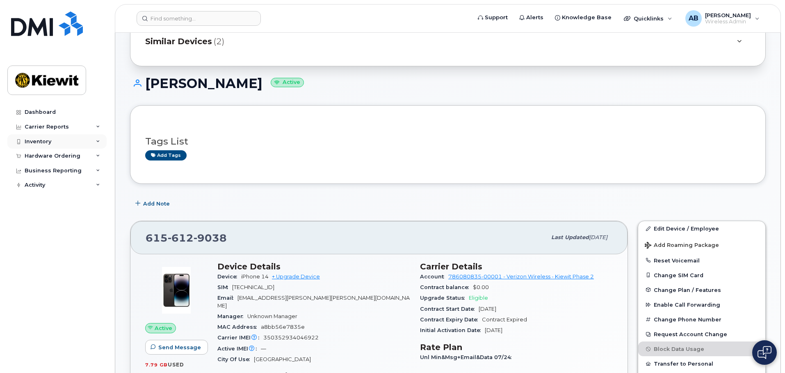
click at [46, 142] on div "Inventory" at bounding box center [38, 142] width 27 height 7
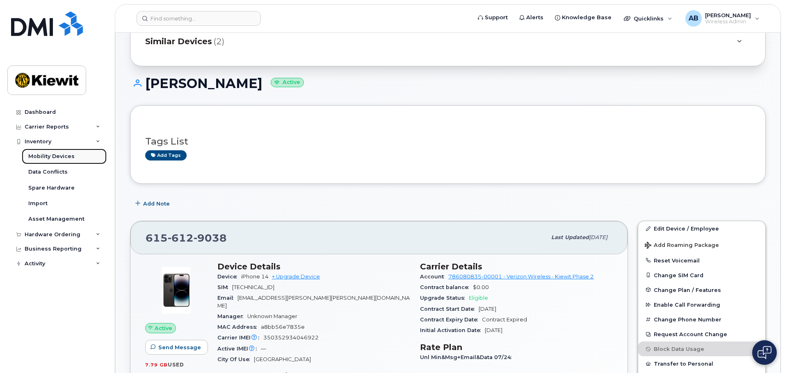
click at [49, 156] on div "Mobility Devices" at bounding box center [51, 156] width 46 height 7
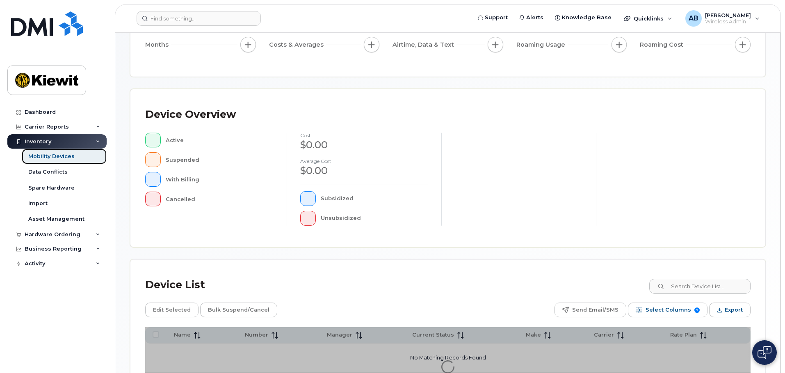
scroll to position [205, 0]
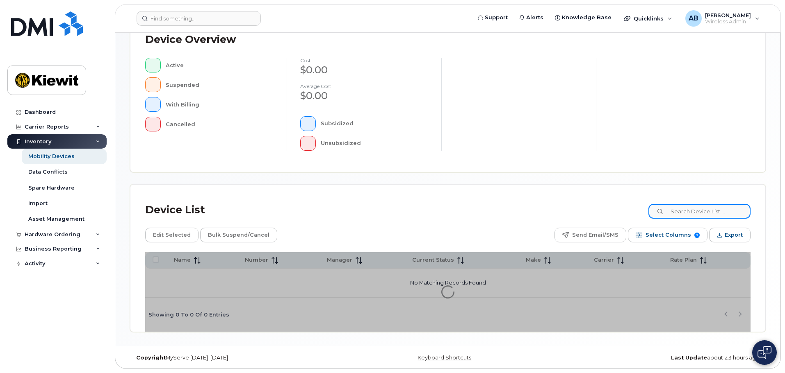
click at [691, 218] on input at bounding box center [699, 211] width 102 height 15
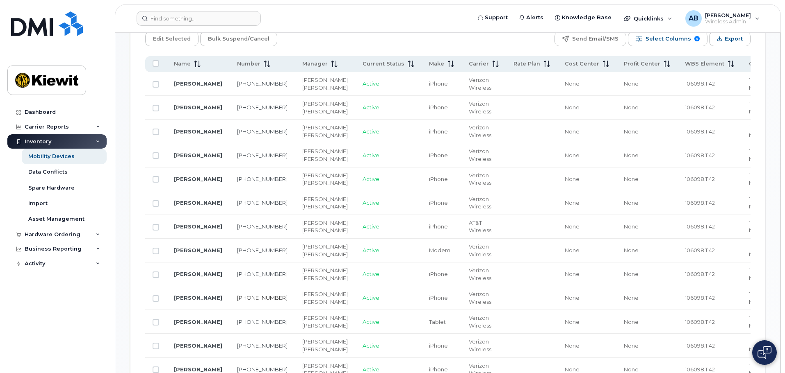
scroll to position [287, 0]
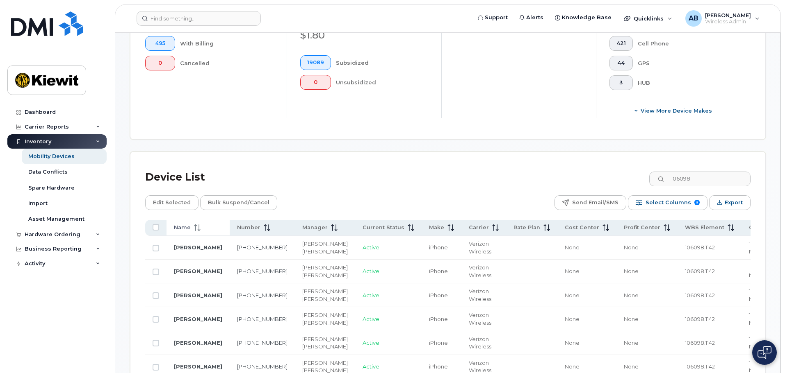
click at [194, 225] on icon at bounding box center [197, 228] width 7 height 7
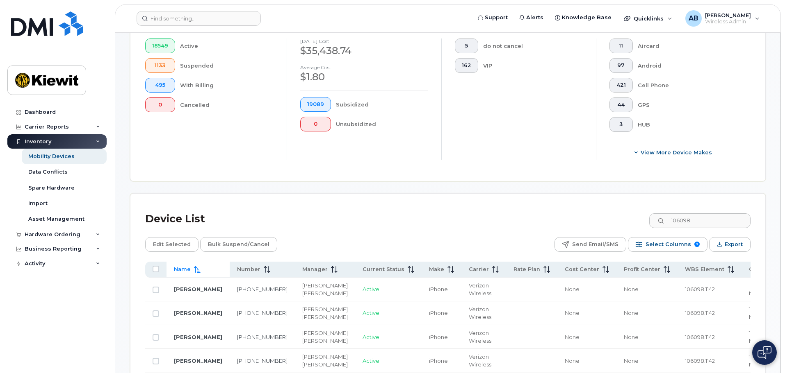
scroll to position [246, 0]
click at [701, 213] on input "106098" at bounding box center [699, 220] width 102 height 15
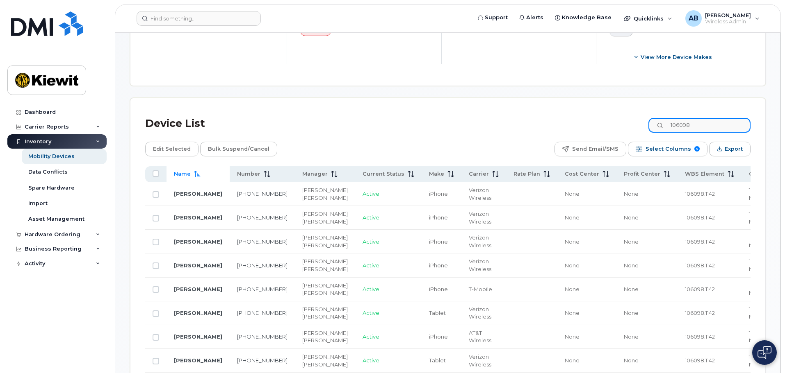
scroll to position [369, 0]
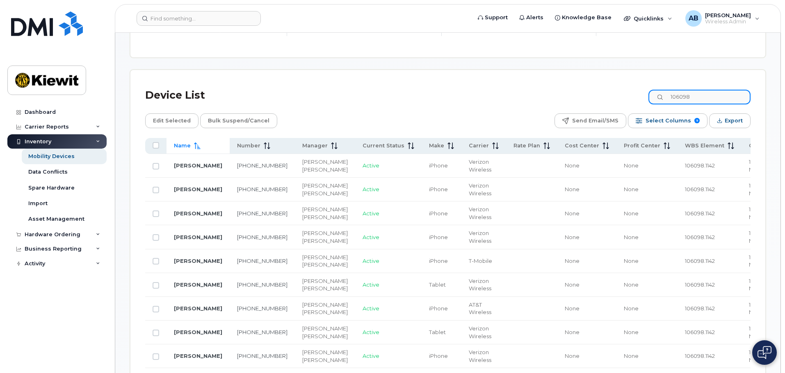
drag, startPoint x: 703, startPoint y: 90, endPoint x: 611, endPoint y: 94, distance: 91.9
click at [611, 94] on div "Device List 106098" at bounding box center [447, 95] width 605 height 21
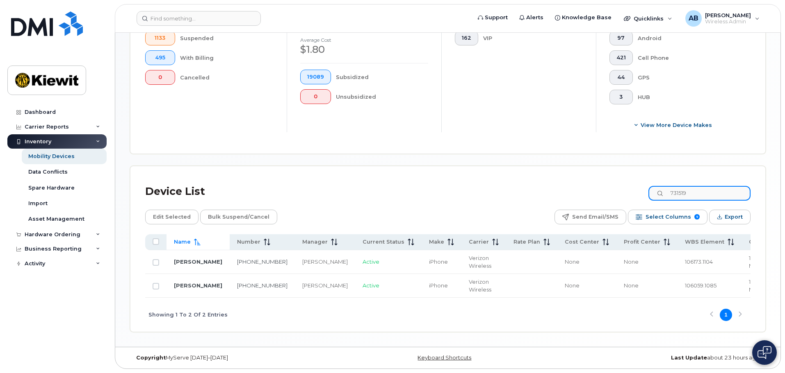
scroll to position [266, 0]
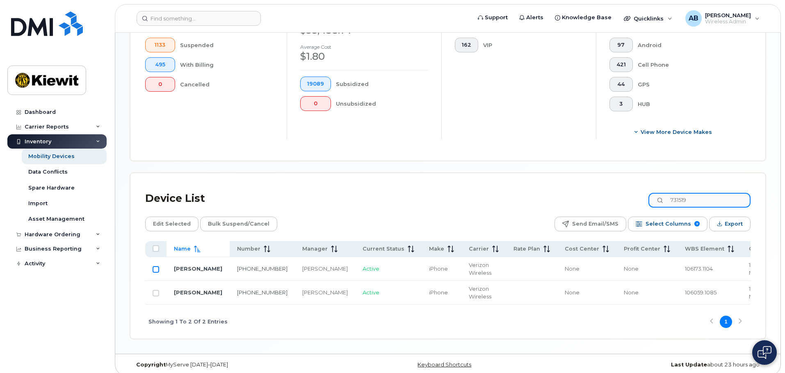
type input "731519"
click at [155, 266] on input "Row Unselected" at bounding box center [156, 269] width 7 height 7
checkbox input "true"
click at [557, 257] on td "None" at bounding box center [586, 269] width 59 height 24
click at [421, 268] on td "iPhone" at bounding box center [441, 269] width 40 height 24
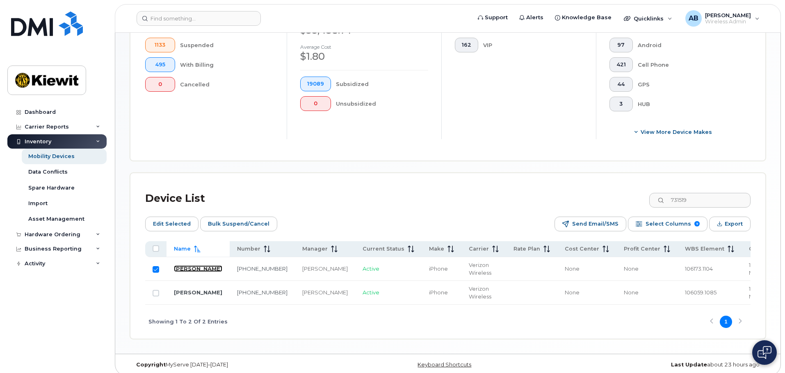
click at [189, 266] on link "[PERSON_NAME]" at bounding box center [198, 269] width 48 height 7
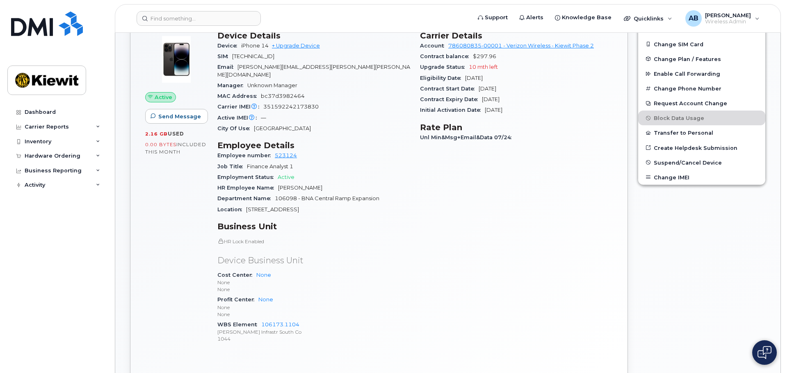
scroll to position [82, 0]
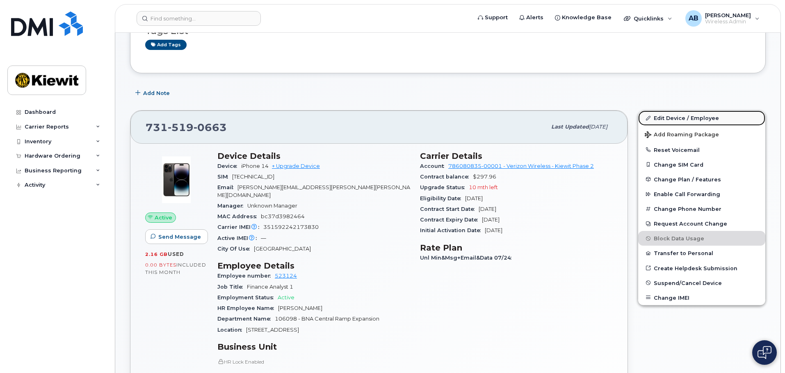
click at [664, 120] on link "Edit Device / Employee" at bounding box center [701, 118] width 127 height 15
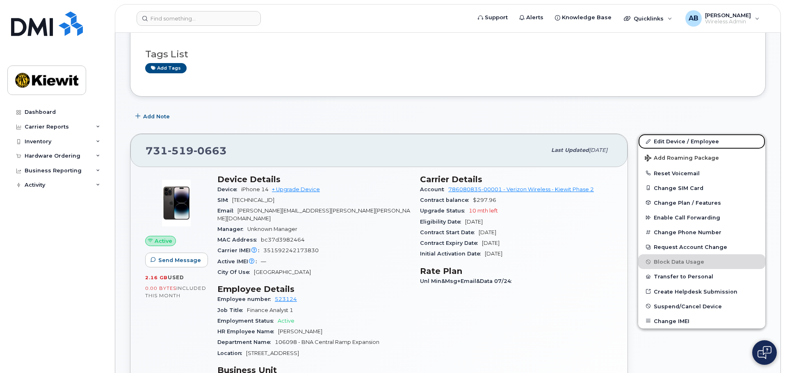
scroll to position [41, 0]
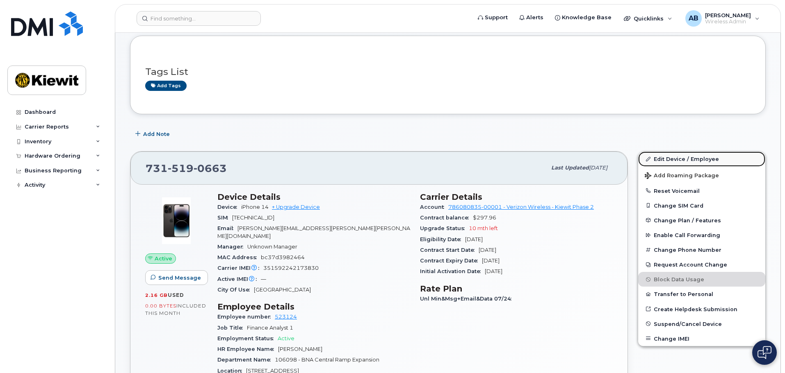
click at [665, 161] on link "Edit Device / Employee" at bounding box center [701, 159] width 127 height 15
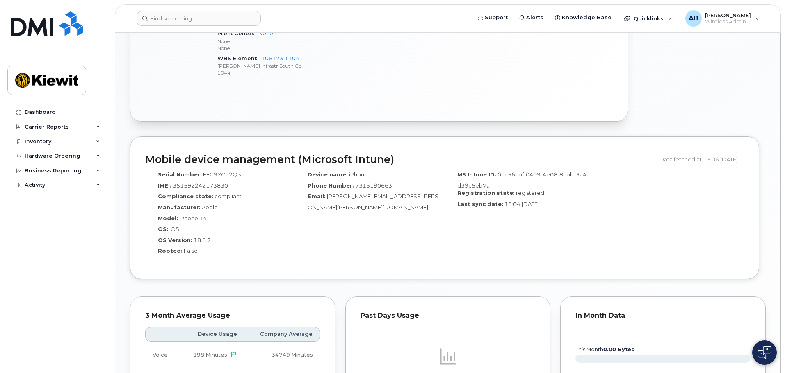
scroll to position [406, 0]
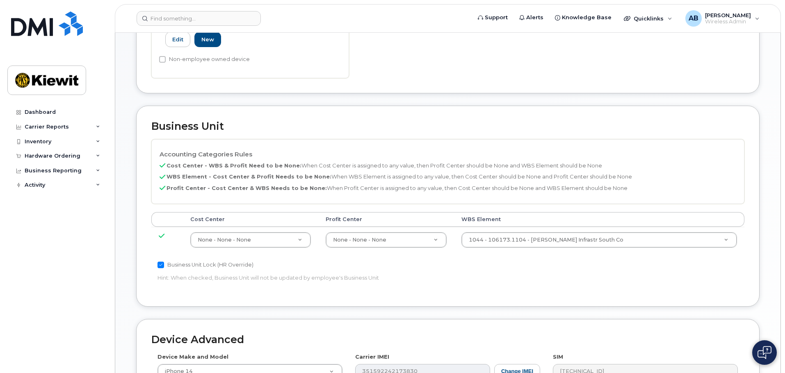
scroll to position [451, 0]
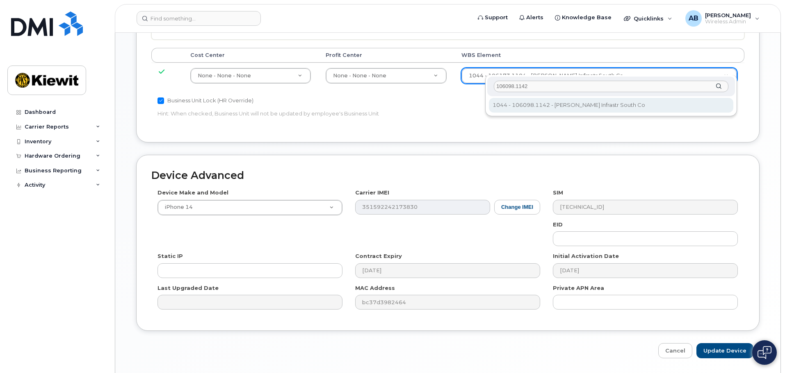
type input "106098.1142"
type input "33940834"
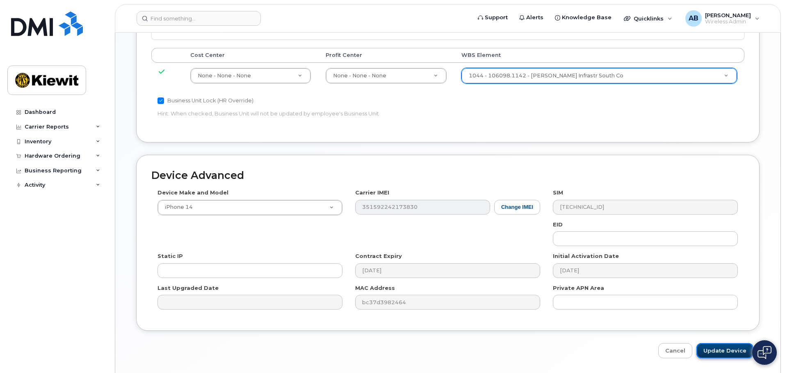
click at [716, 344] on input "Update Device" at bounding box center [724, 351] width 57 height 15
type input "Saving..."
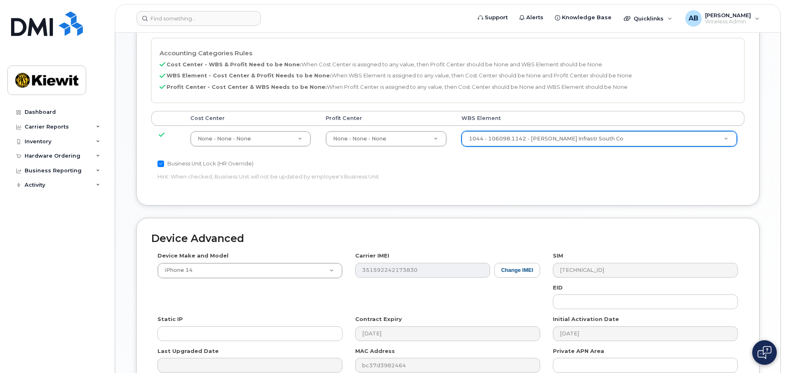
scroll to position [369, 0]
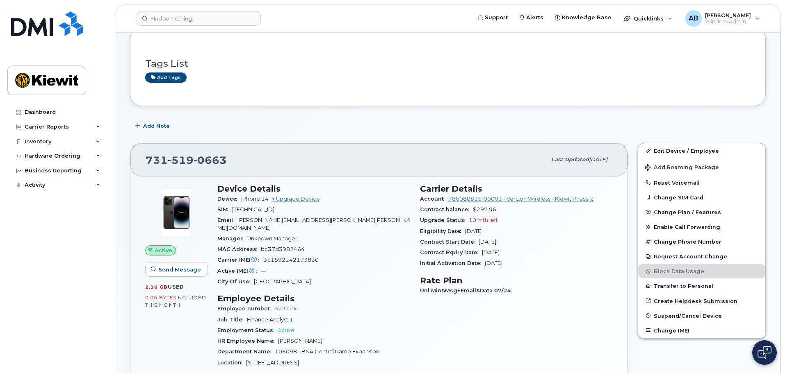
scroll to position [164, 0]
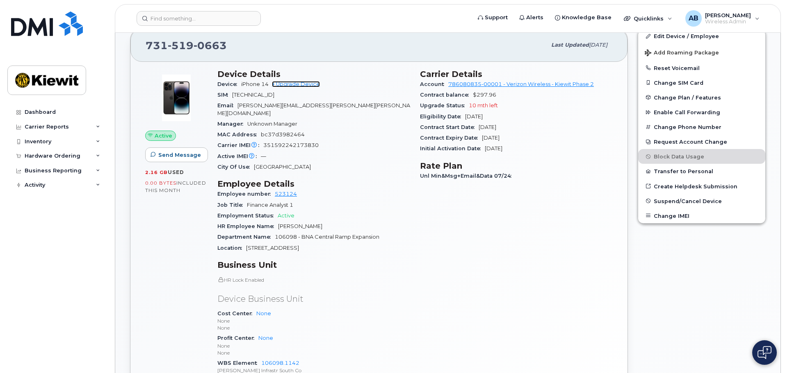
click at [299, 86] on link "+ Upgrade Device" at bounding box center [296, 84] width 48 height 6
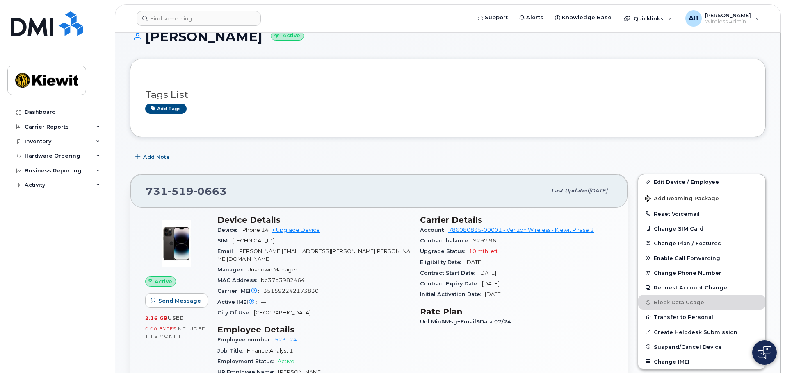
scroll to position [0, 0]
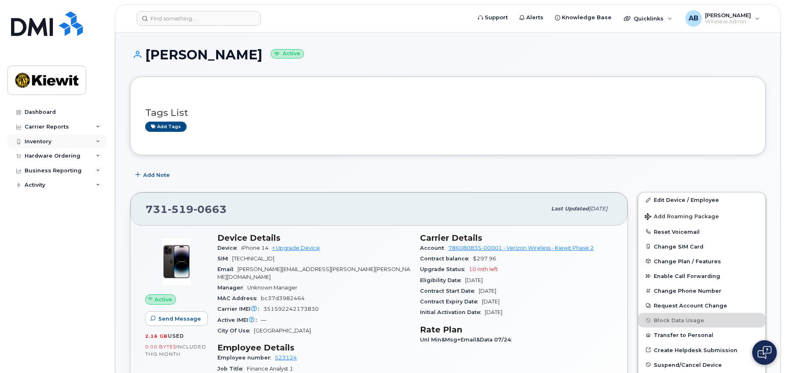
click at [53, 139] on div "Inventory" at bounding box center [56, 141] width 99 height 15
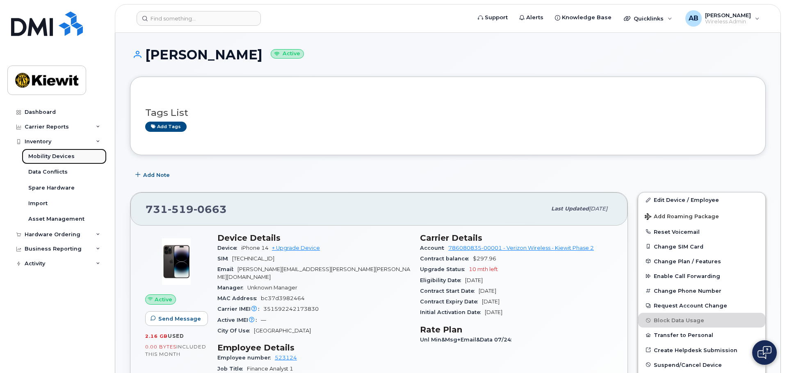
click at [64, 157] on div "Mobility Devices" at bounding box center [51, 156] width 46 height 7
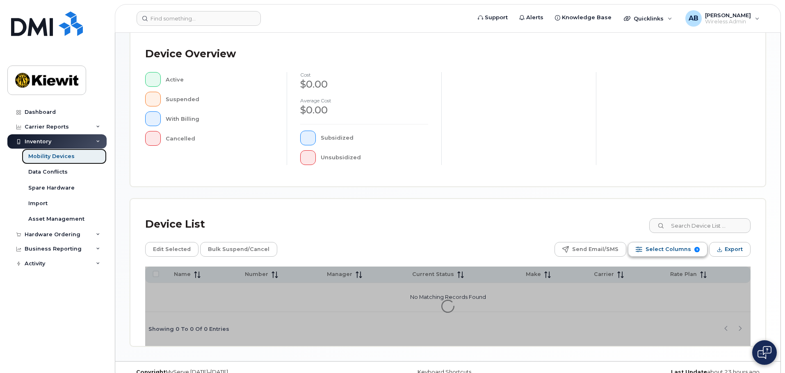
scroll to position [205, 0]
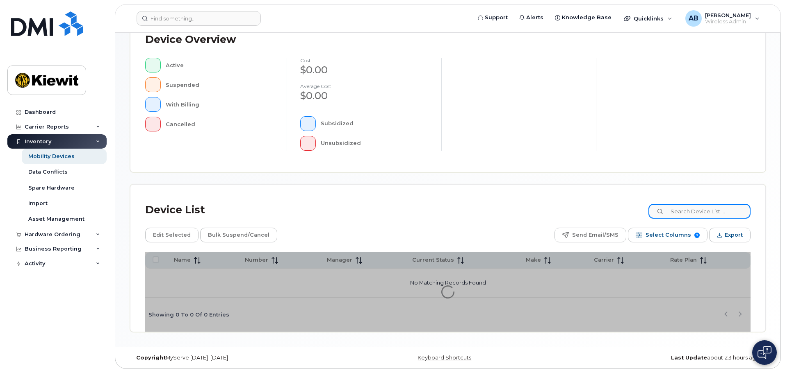
click at [689, 209] on input at bounding box center [699, 211] width 102 height 15
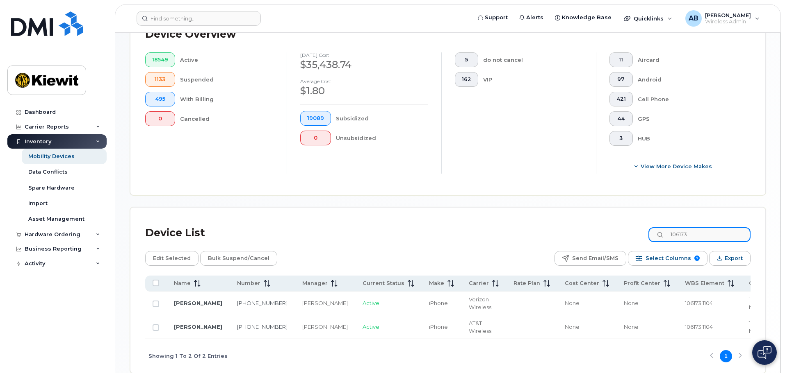
scroll to position [246, 0]
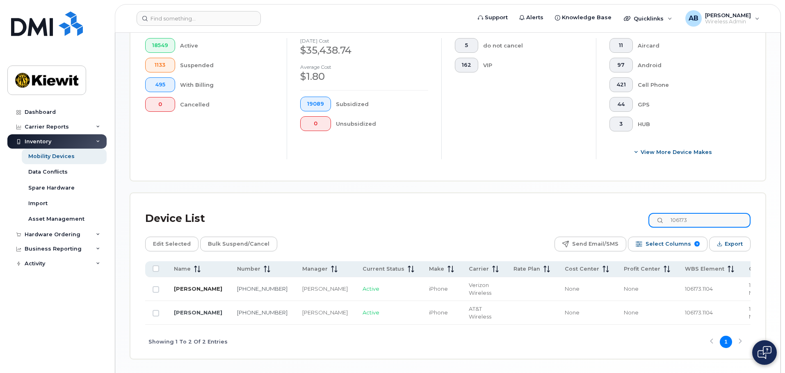
type input "106173"
click at [175, 286] on link "[PERSON_NAME]" at bounding box center [198, 289] width 48 height 7
drag, startPoint x: 691, startPoint y: 208, endPoint x: 643, endPoint y: 208, distance: 48.0
click at [671, 213] on input "106173" at bounding box center [699, 220] width 102 height 15
paste input "104561"
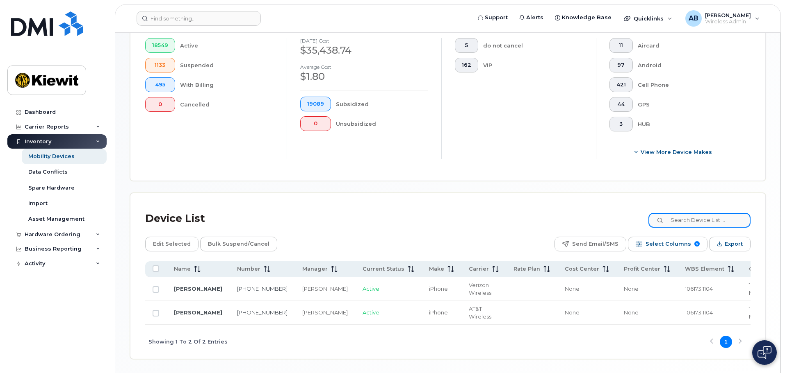
type input "104561"
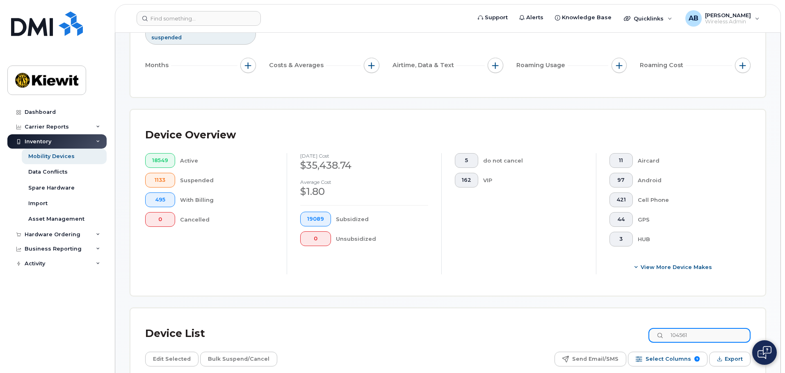
scroll to position [205, 0]
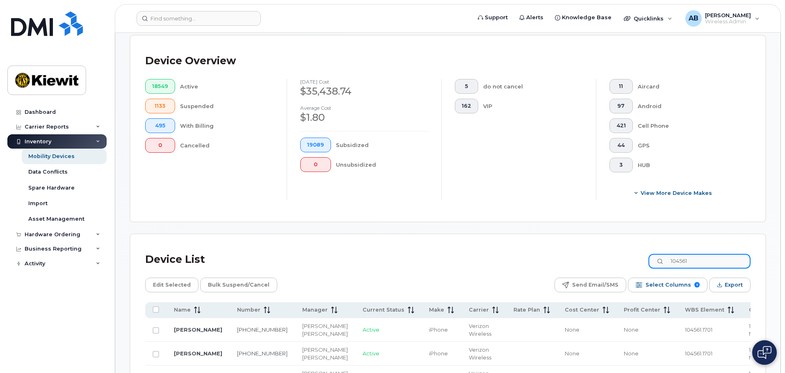
drag, startPoint x: 701, startPoint y: 253, endPoint x: 658, endPoint y: 251, distance: 43.1
click at [658, 254] on input "104561" at bounding box center [699, 261] width 102 height 15
type input "106173"
click at [685, 327] on span "106173.1104" at bounding box center [699, 330] width 28 height 7
click at [151, 325] on td at bounding box center [155, 331] width 21 height 24
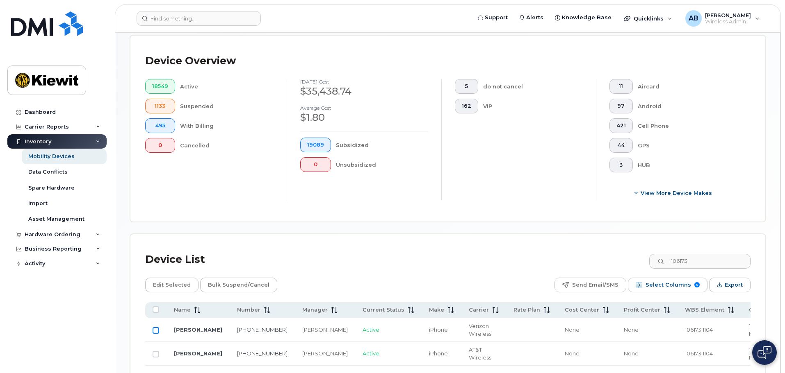
click at [157, 328] on input "Row Unselected" at bounding box center [156, 331] width 7 height 7
checkbox input "true"
click at [157, 351] on input "Row Unselected" at bounding box center [156, 354] width 7 height 7
checkbox input "true"
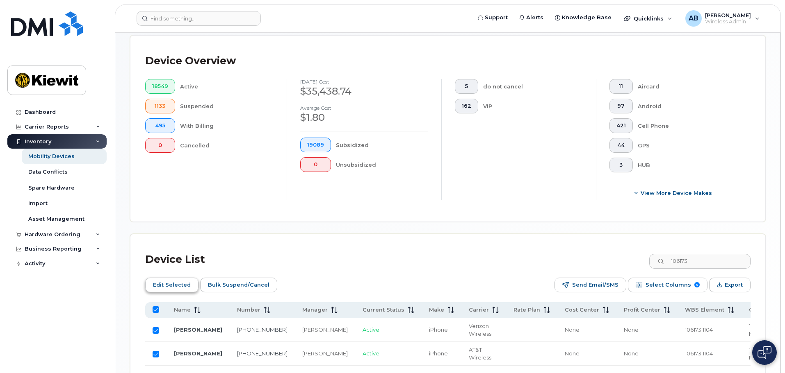
click at [178, 285] on button "Edit Selected" at bounding box center [171, 285] width 53 height 15
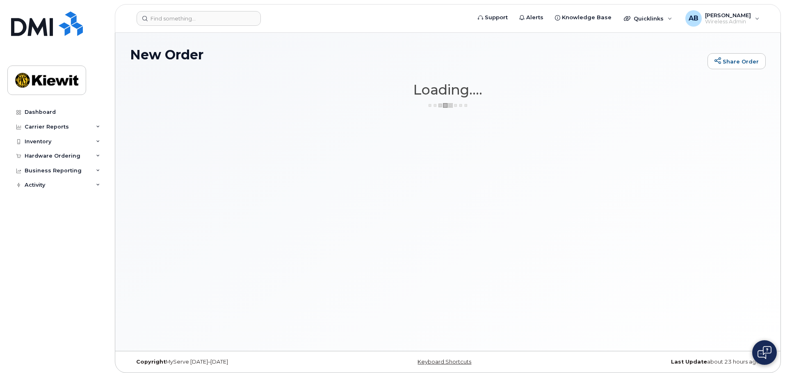
scroll to position [4, 0]
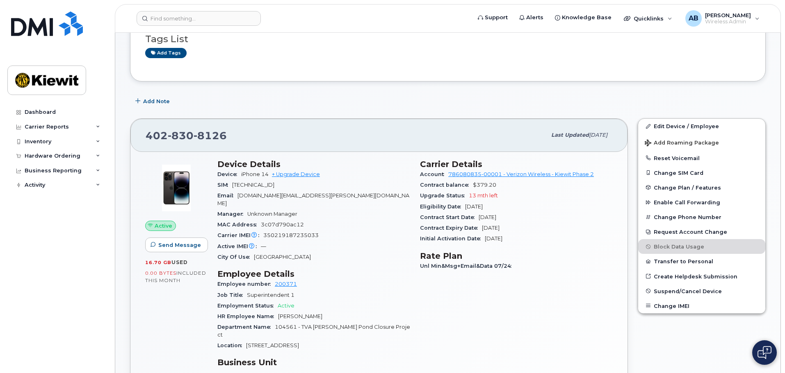
scroll to position [123, 0]
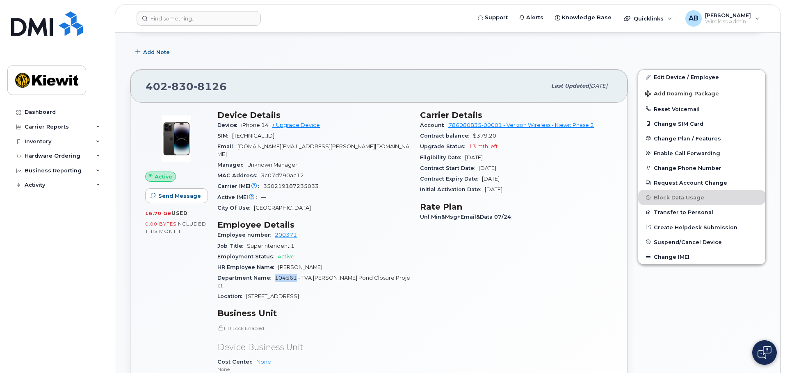
drag, startPoint x: 274, startPoint y: 271, endPoint x: 296, endPoint y: 275, distance: 22.4
click at [296, 275] on div "Department Name 104561 - TVA [PERSON_NAME] Pond Closure Project" at bounding box center [313, 282] width 193 height 18
copy span "104561"
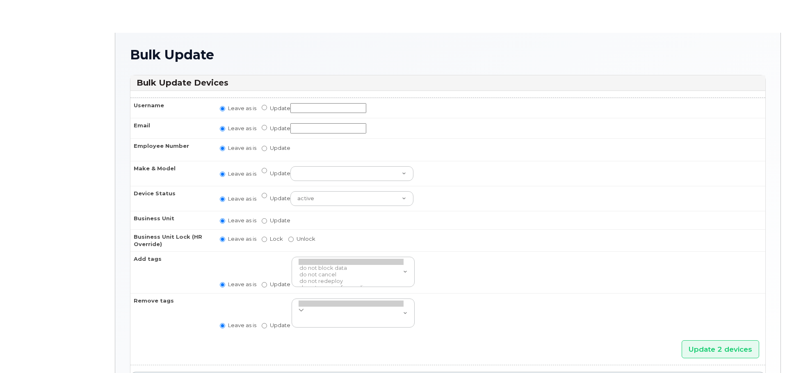
radio input "true"
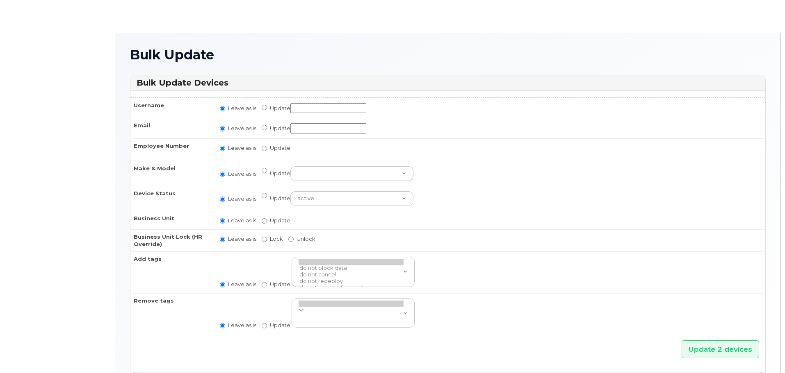
radio input "true"
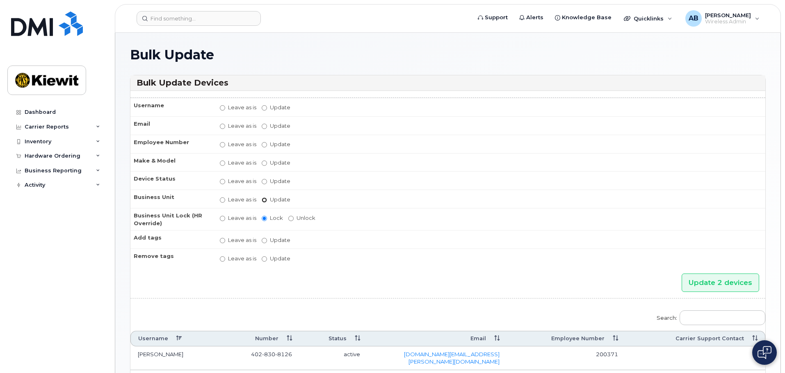
click at [265, 200] on input "Update" at bounding box center [264, 200] width 5 height 5
radio input "true"
radio input "false"
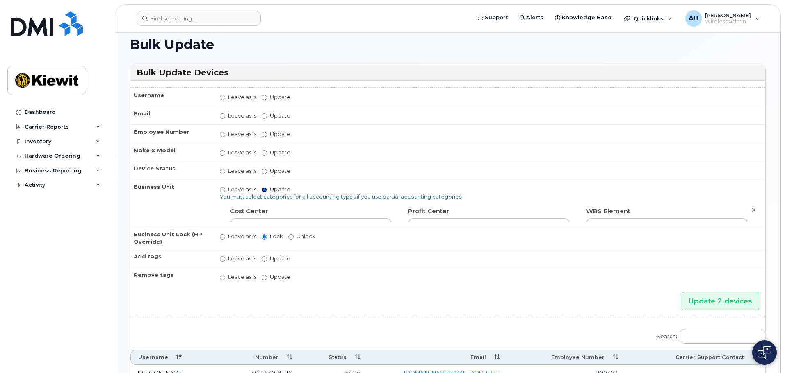
scroll to position [82, 0]
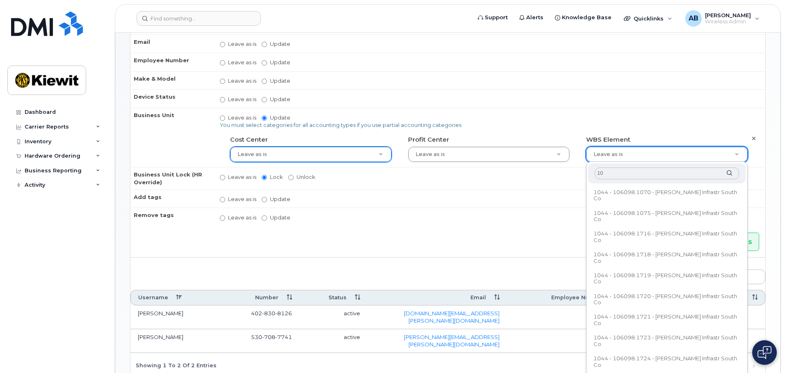
type input "1"
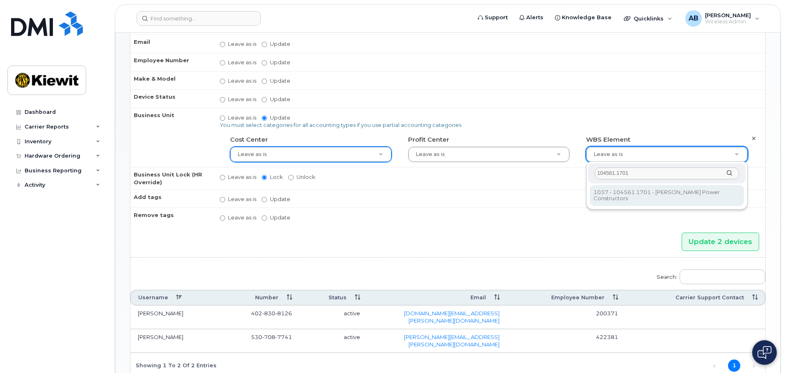
type input "104561.1701"
type input "29880315"
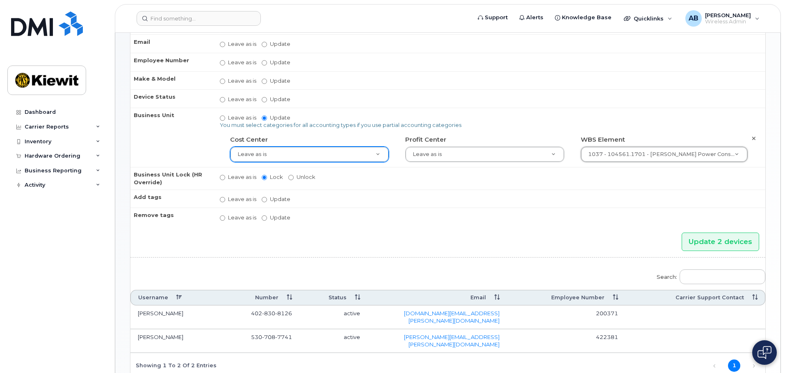
scroll to position [121, 0]
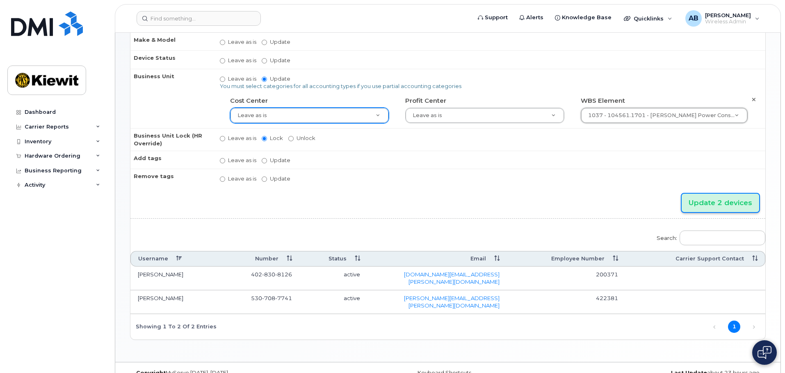
click at [722, 197] on input "Update 2 devices" at bounding box center [719, 203] width 77 height 18
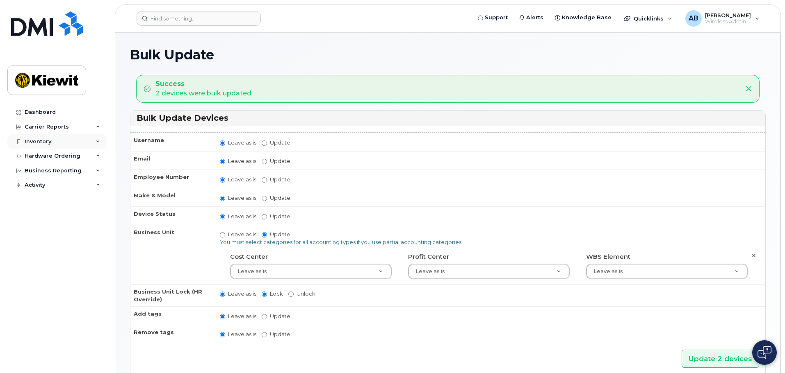
click at [58, 141] on div "Inventory" at bounding box center [56, 141] width 99 height 15
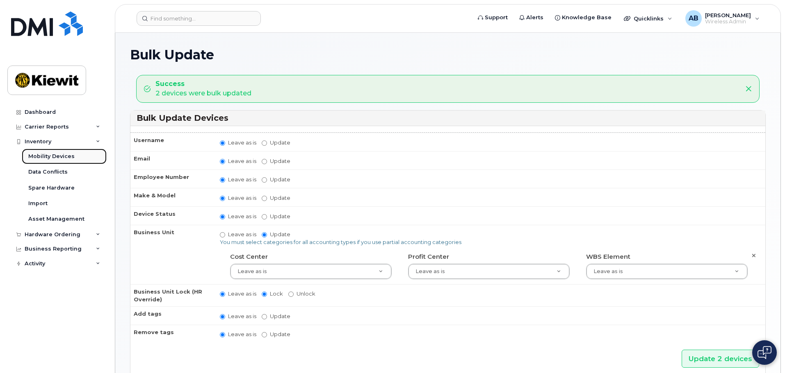
click at [52, 157] on div "Mobility Devices" at bounding box center [51, 156] width 46 height 7
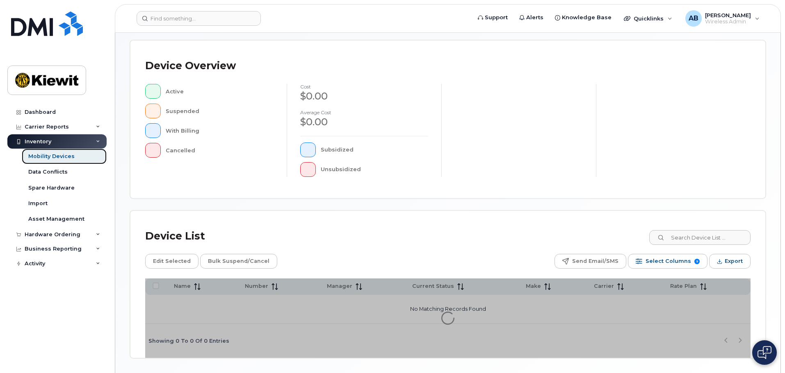
scroll to position [190, 0]
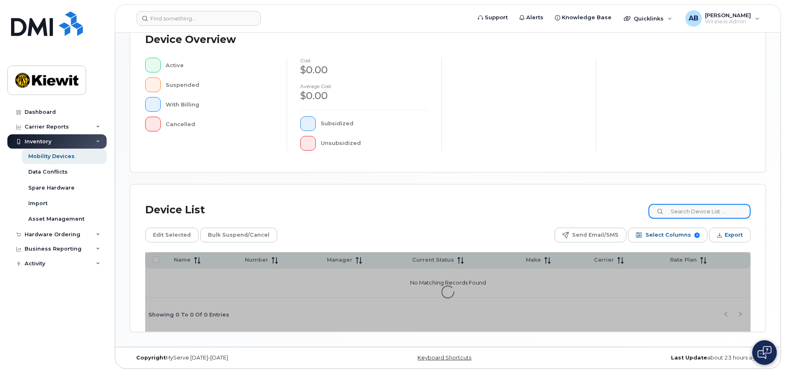
click at [710, 217] on input at bounding box center [699, 211] width 102 height 15
type input "1"
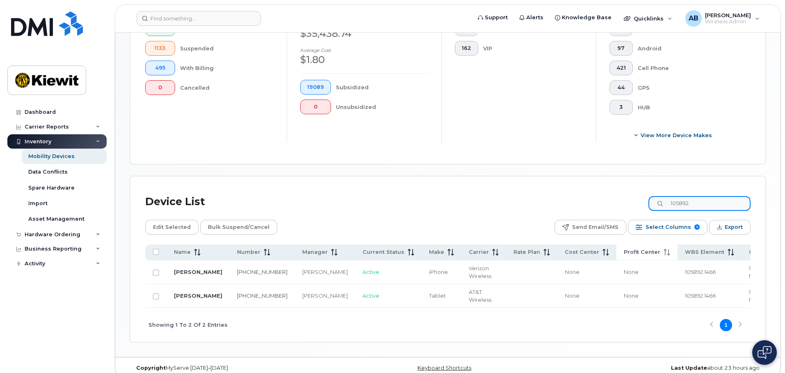
scroll to position [251, 0]
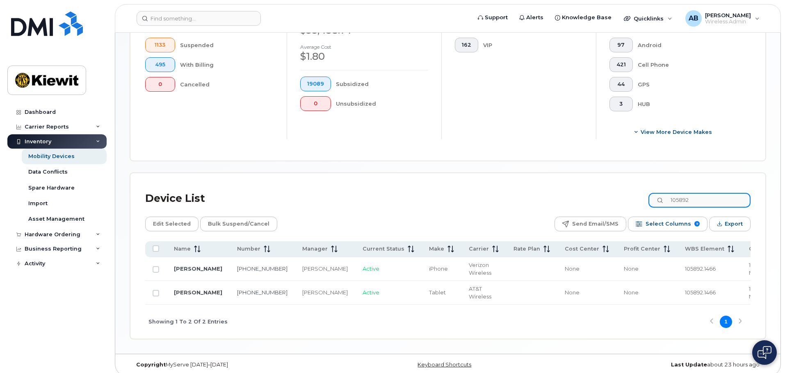
type input "105892"
click at [685, 266] on span "105892.1466" at bounding box center [700, 269] width 31 height 7
click at [657, 220] on span "Select Columns" at bounding box center [668, 224] width 46 height 12
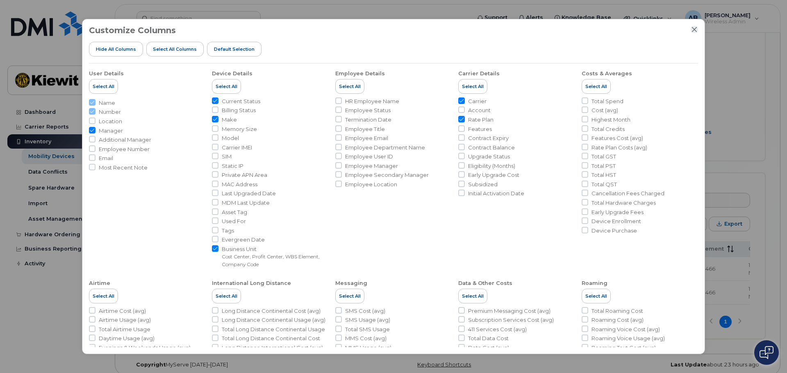
click at [695, 31] on icon "Close" at bounding box center [694, 29] width 7 height 7
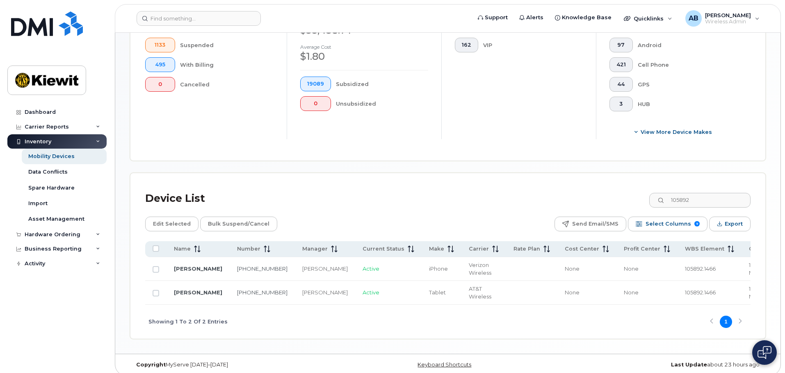
click at [168, 261] on td "[PERSON_NAME]" at bounding box center [197, 269] width 63 height 24
click at [192, 266] on link "[PERSON_NAME]" at bounding box center [198, 269] width 48 height 7
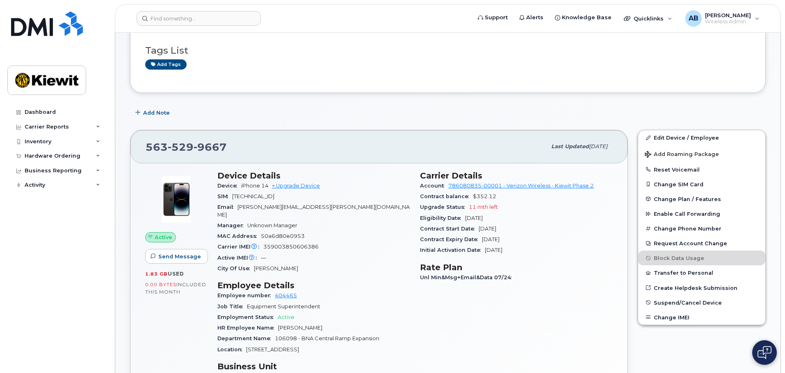
scroll to position [17, 0]
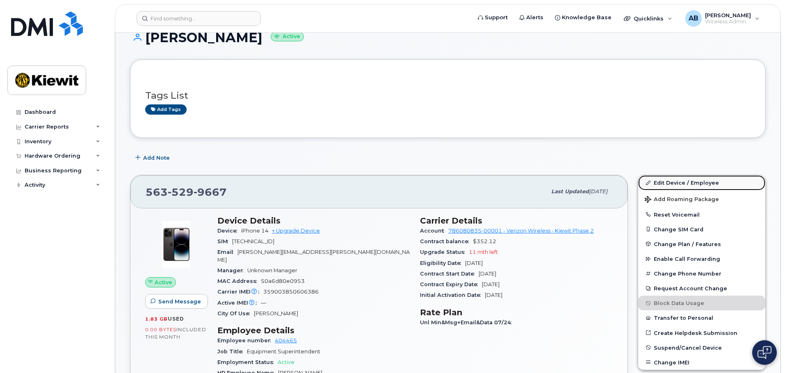
click at [660, 186] on link "Edit Device / Employee" at bounding box center [701, 182] width 127 height 15
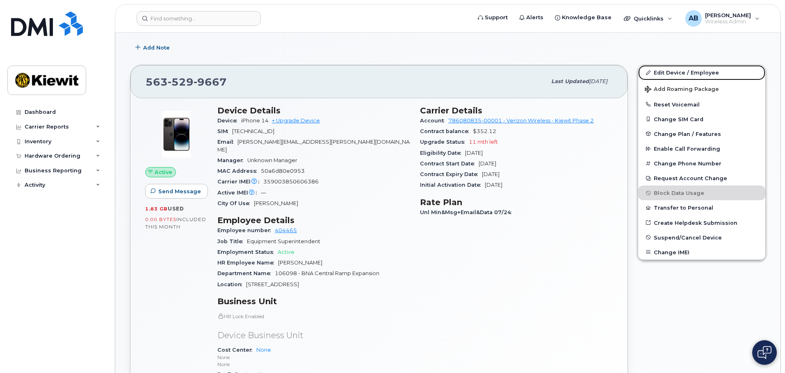
scroll to position [140, 0]
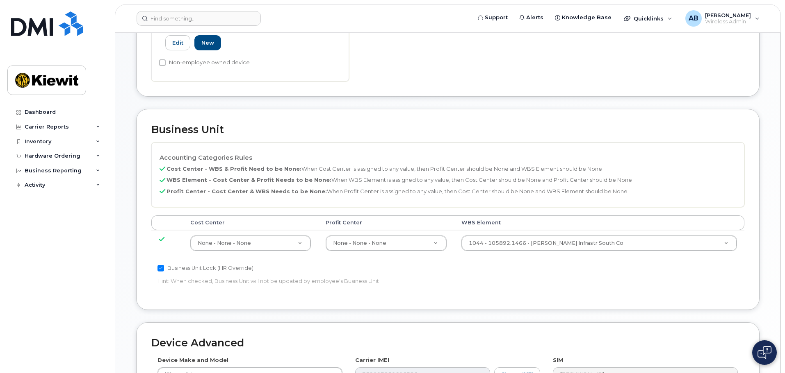
scroll to position [369, 0]
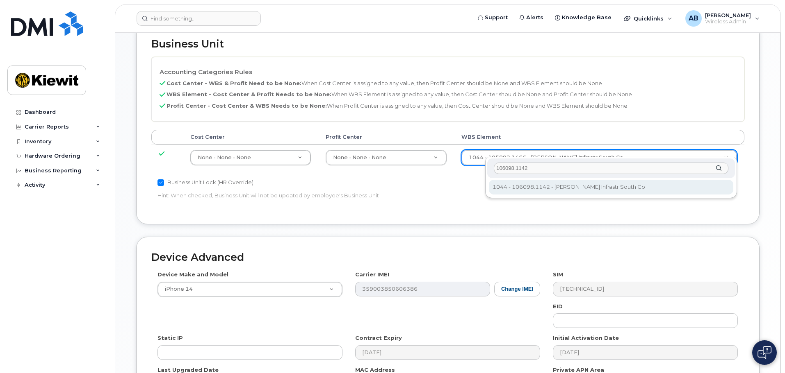
type input "106098.1142"
type input "33940834"
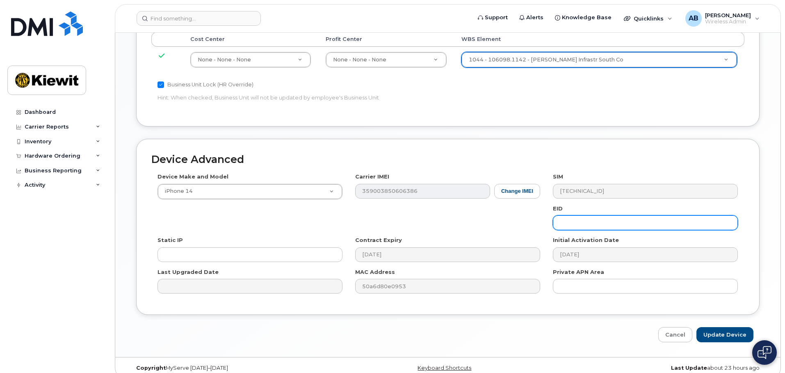
scroll to position [469, 0]
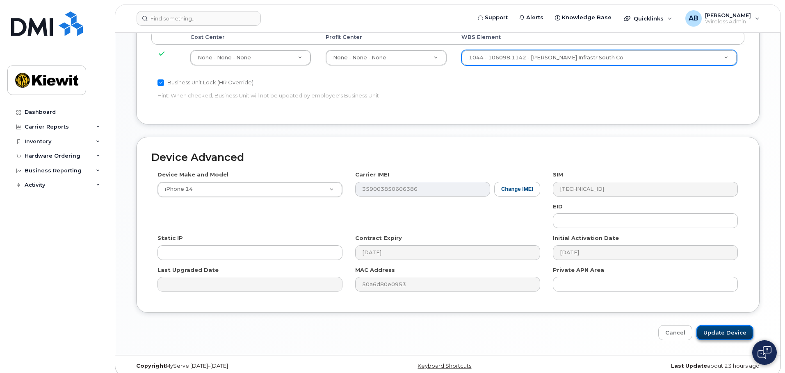
click at [722, 325] on input "Update Device" at bounding box center [724, 332] width 57 height 15
type input "Saving..."
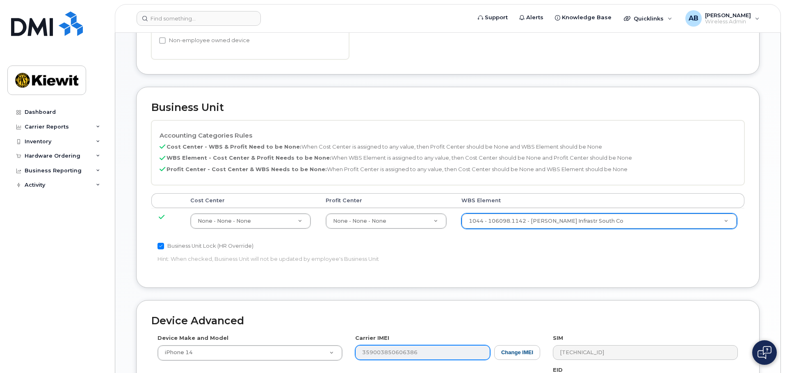
scroll to position [305, 0]
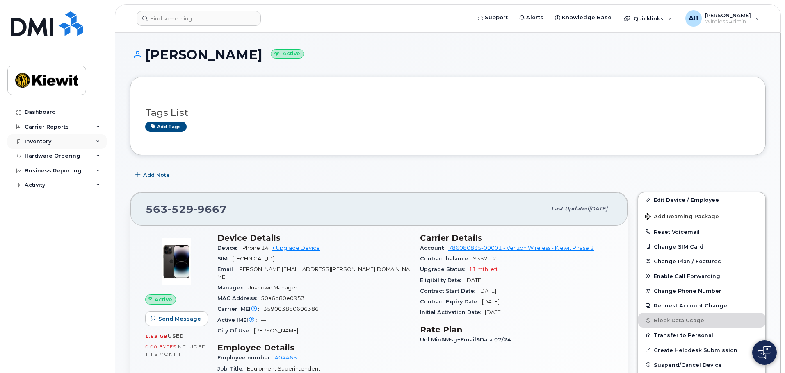
click at [56, 137] on div "Inventory" at bounding box center [56, 141] width 99 height 15
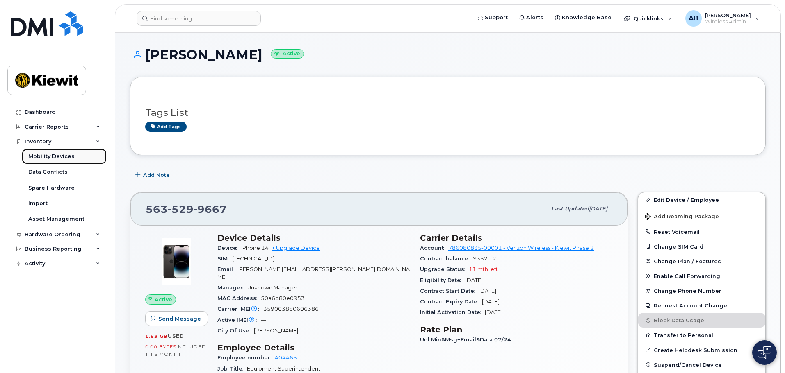
click at [51, 152] on link "Mobility Devices" at bounding box center [64, 157] width 85 height 16
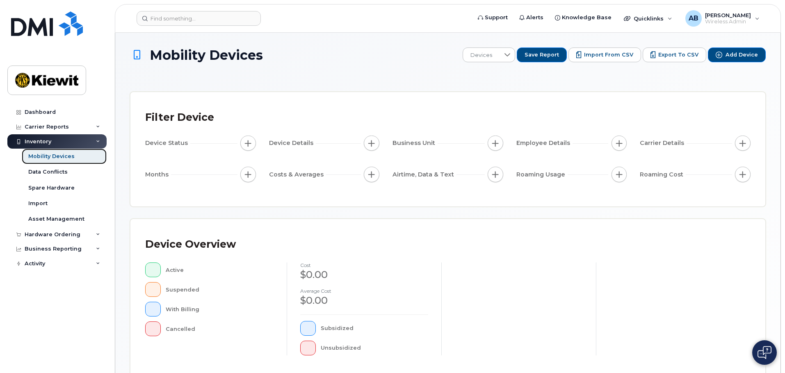
click at [65, 160] on div "Mobility Devices" at bounding box center [51, 156] width 46 height 7
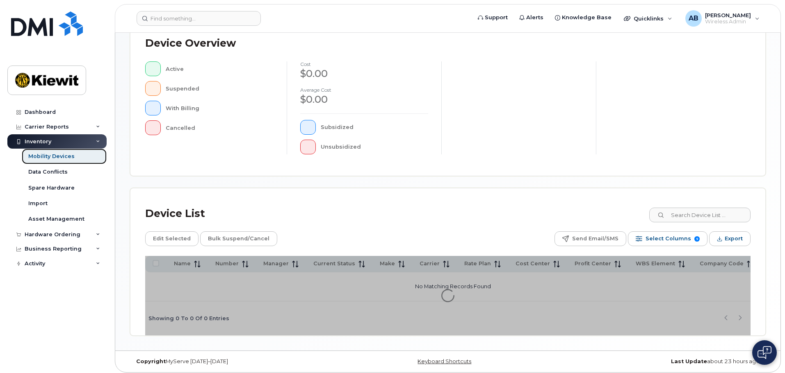
scroll to position [205, 0]
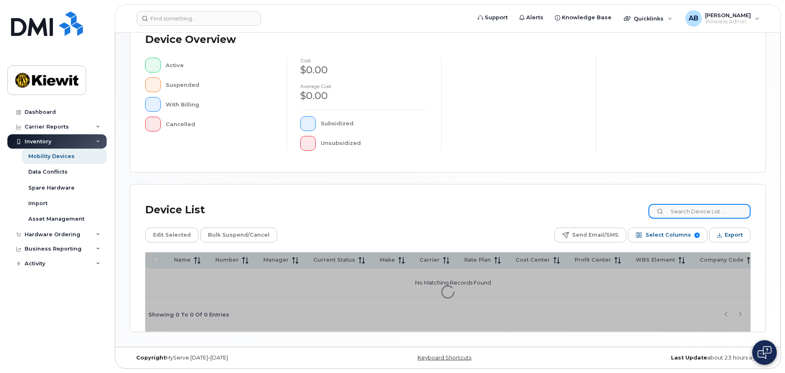
click at [685, 214] on input at bounding box center [699, 211] width 102 height 15
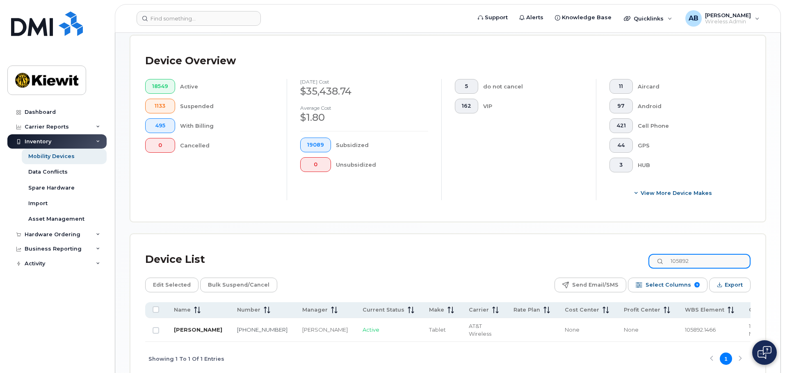
type input "105892"
click at [185, 327] on link "[PERSON_NAME]" at bounding box center [198, 330] width 48 height 7
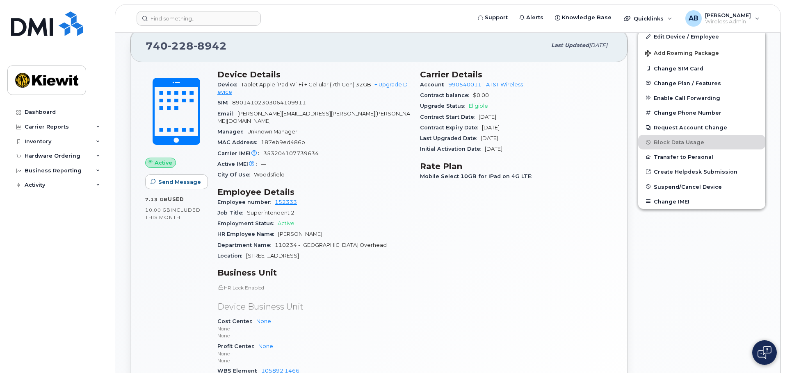
scroll to position [246, 0]
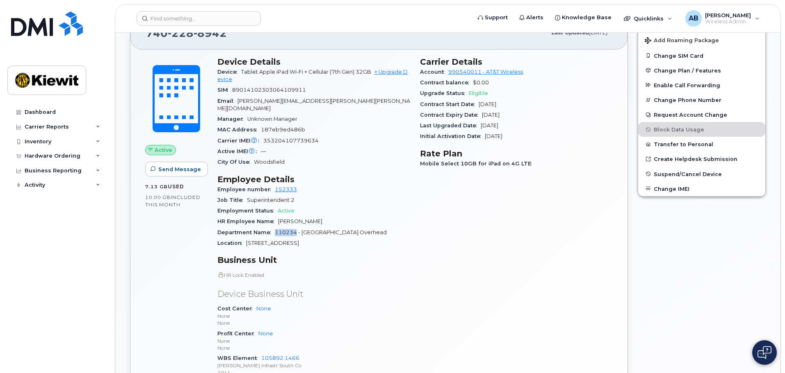
drag, startPoint x: 275, startPoint y: 226, endPoint x: 296, endPoint y: 225, distance: 21.3
click at [296, 230] on span "110234 - [GEOGRAPHIC_DATA] Overhead" at bounding box center [331, 233] width 112 height 6
copy span "110234"
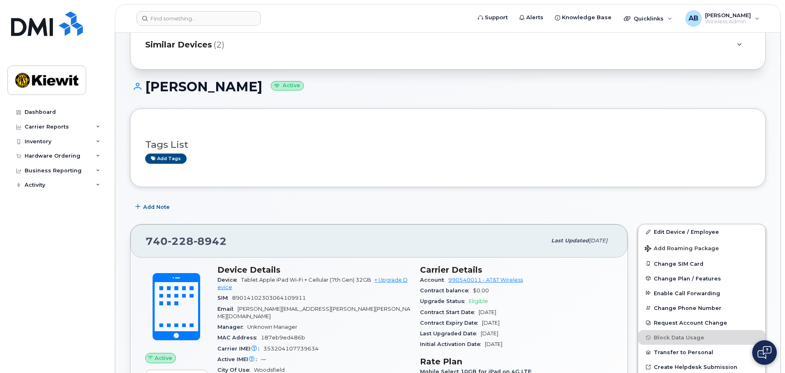
scroll to position [0, 0]
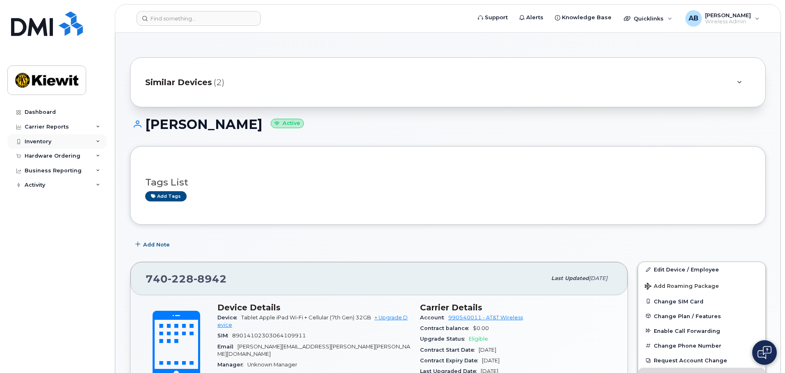
click at [56, 139] on div "Inventory" at bounding box center [56, 141] width 99 height 15
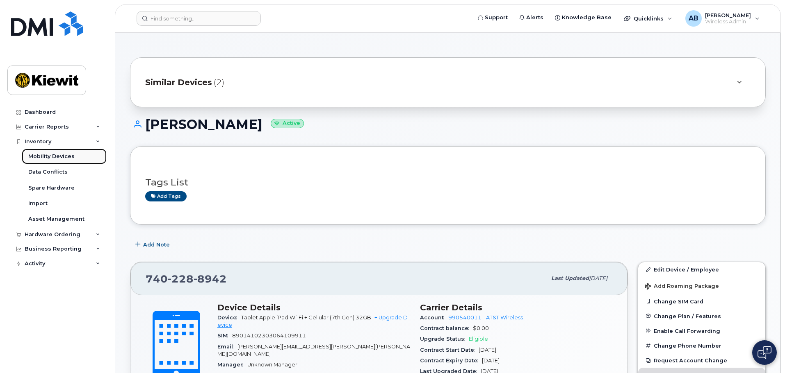
click at [54, 157] on div "Mobility Devices" at bounding box center [51, 156] width 46 height 7
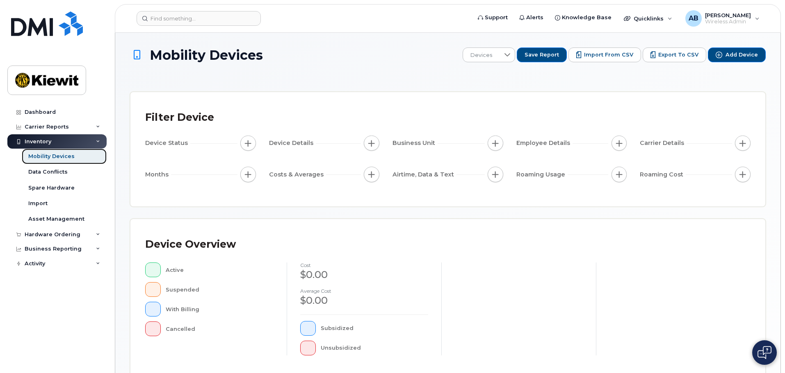
scroll to position [205, 0]
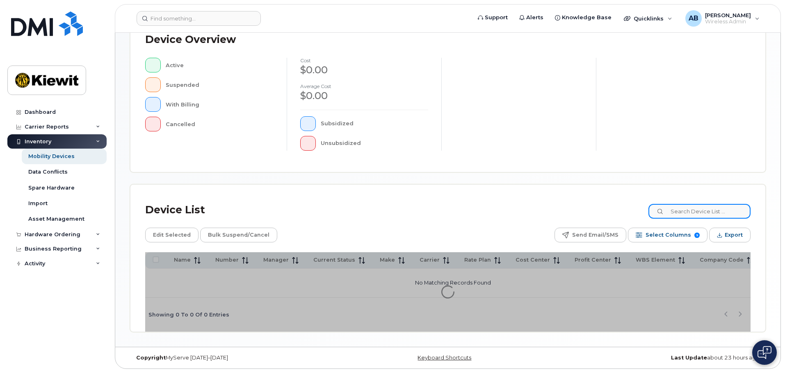
click at [689, 208] on input at bounding box center [699, 211] width 102 height 15
paste input "110234"
type input "110234"
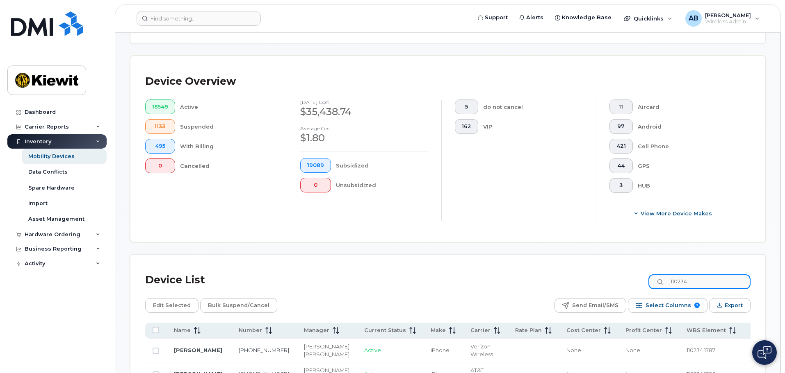
scroll to position [205, 0]
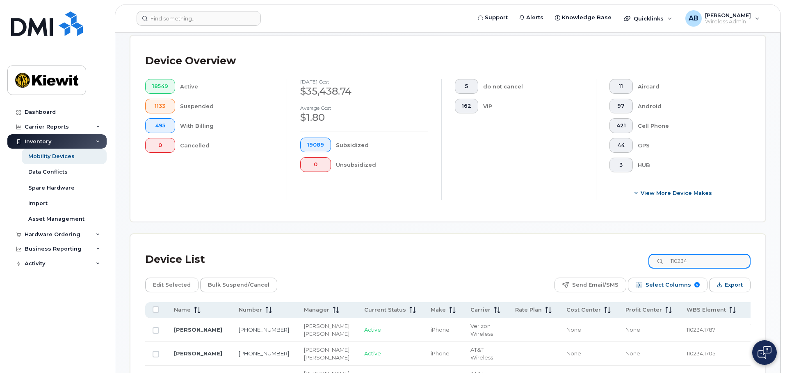
drag, startPoint x: 703, startPoint y: 256, endPoint x: 582, endPoint y: 241, distance: 121.8
click at [587, 249] on div "Device List 110234" at bounding box center [447, 259] width 605 height 21
type input "105892"
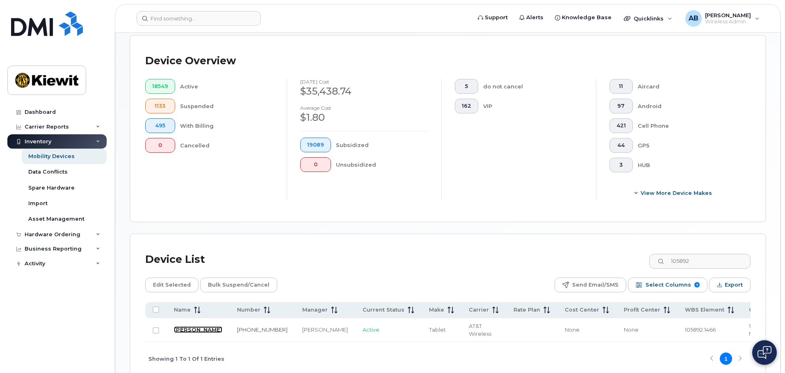
click at [186, 327] on link "[PERSON_NAME]" at bounding box center [198, 330] width 48 height 7
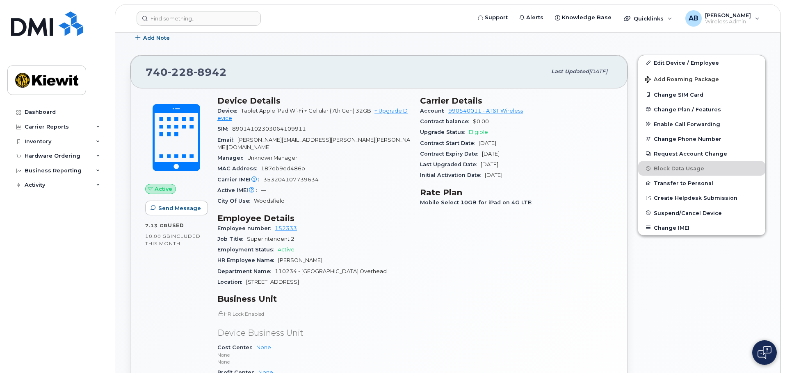
scroll to position [164, 0]
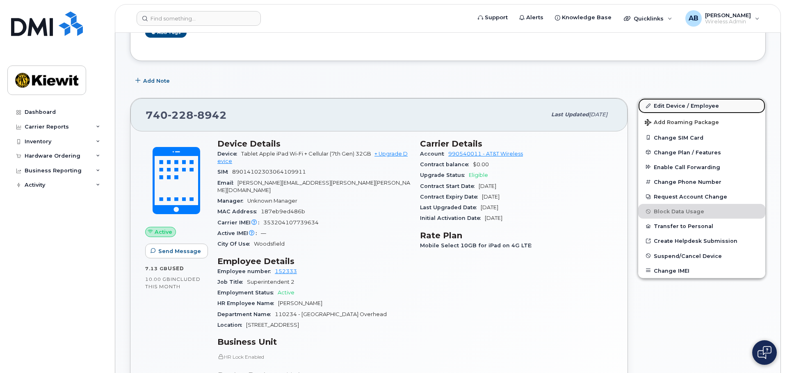
click at [669, 101] on link "Edit Device / Employee" at bounding box center [701, 105] width 127 height 15
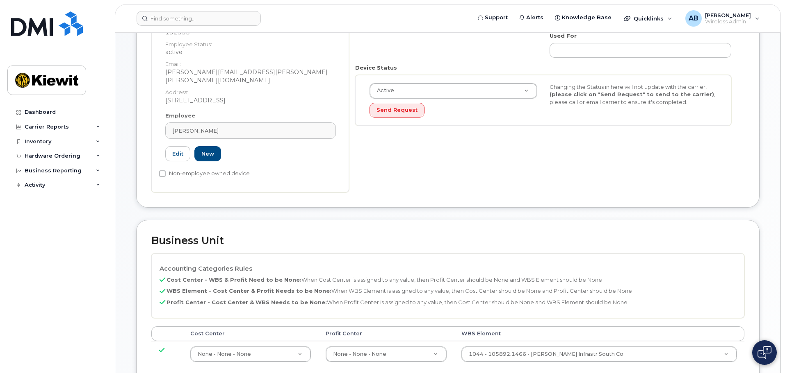
scroll to position [246, 0]
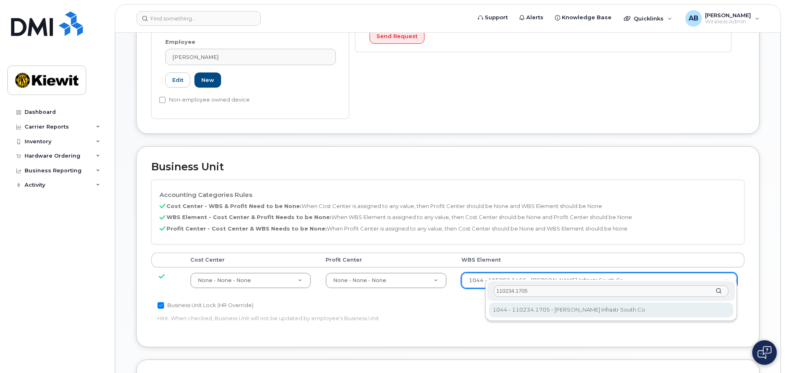
type input "110234.1705"
type input "33471551"
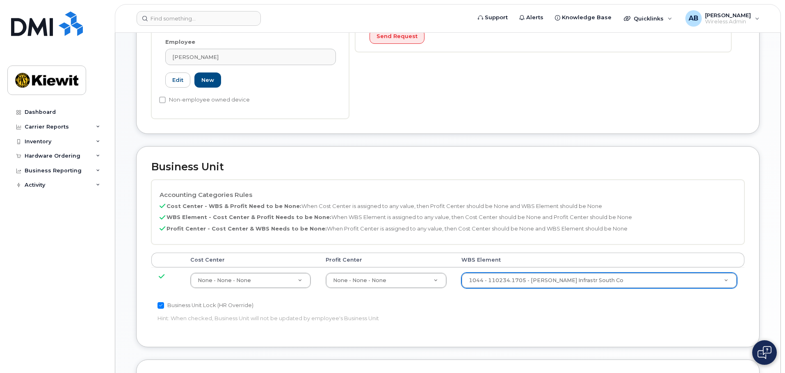
scroll to position [469, 0]
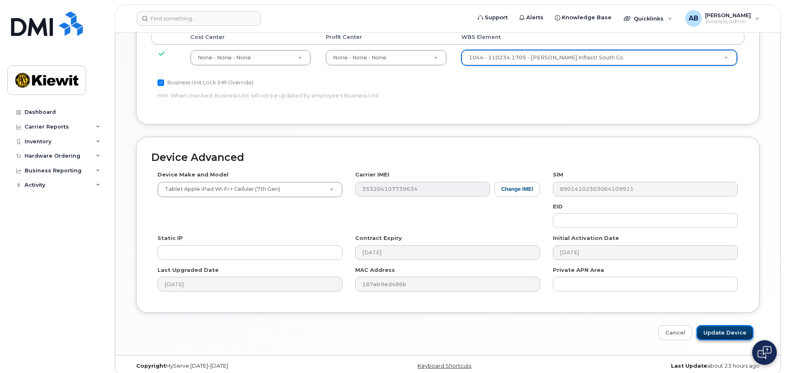
click at [716, 325] on input "Update Device" at bounding box center [724, 332] width 57 height 15
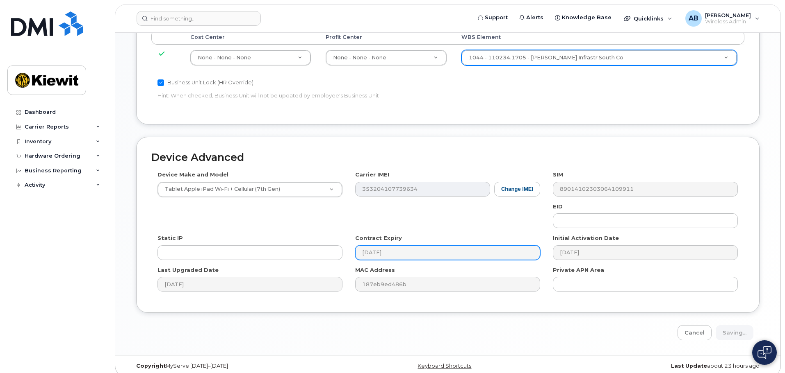
type input "Saving..."
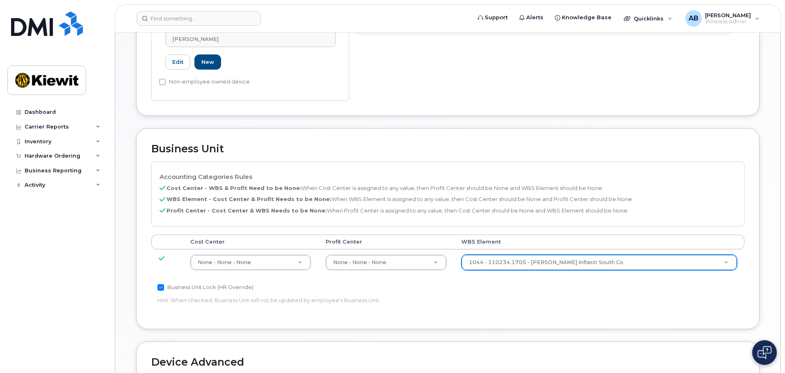
scroll to position [336, 0]
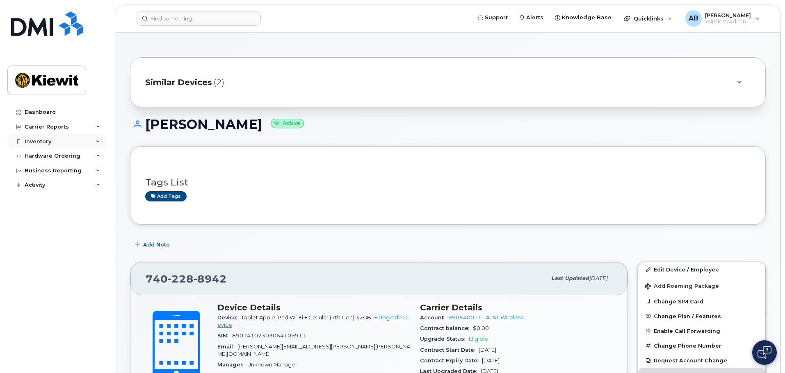
click at [55, 141] on div "Inventory" at bounding box center [56, 141] width 99 height 15
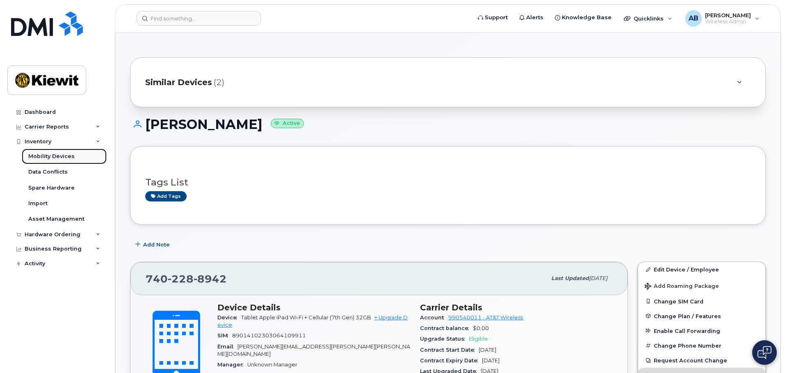
click at [56, 156] on div "Mobility Devices" at bounding box center [51, 156] width 46 height 7
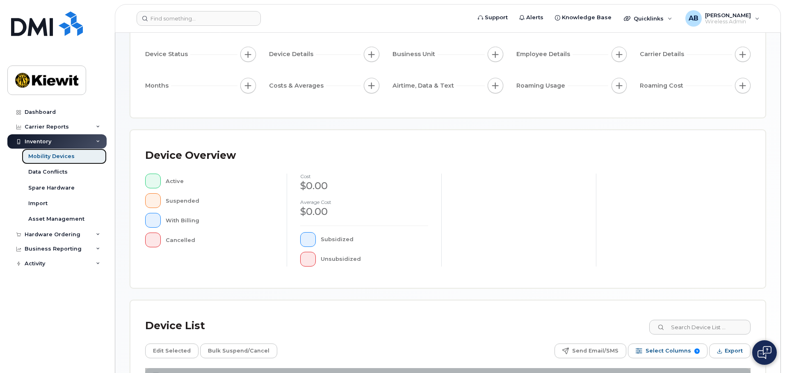
scroll to position [205, 0]
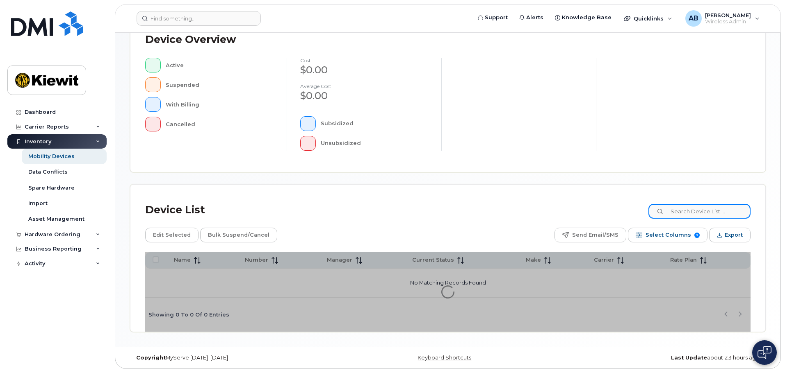
click at [683, 214] on input at bounding box center [699, 211] width 102 height 15
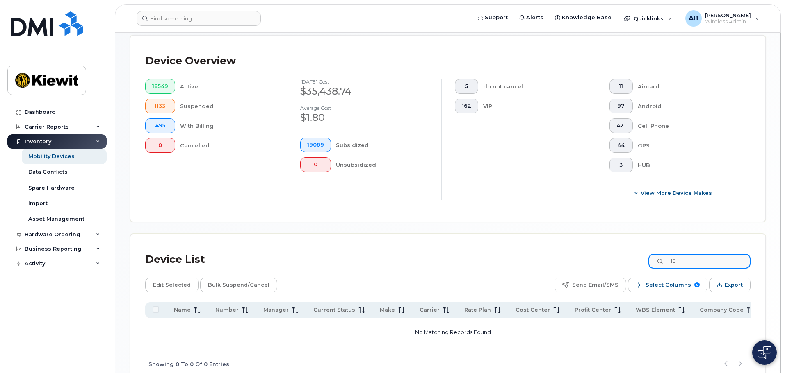
type input "1"
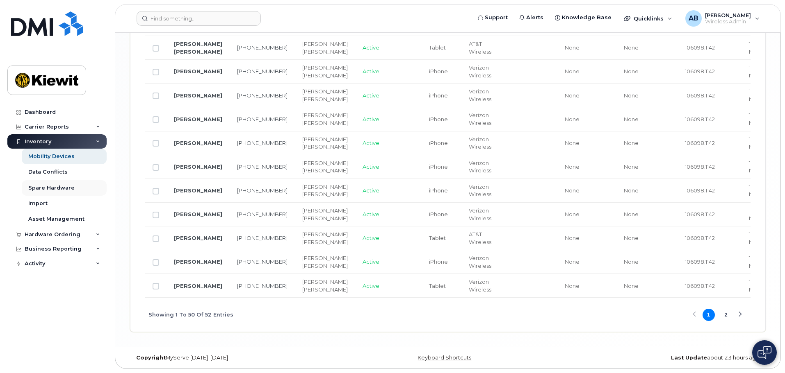
type input "106098"
click at [55, 191] on div "Spare Hardware" at bounding box center [51, 187] width 46 height 7
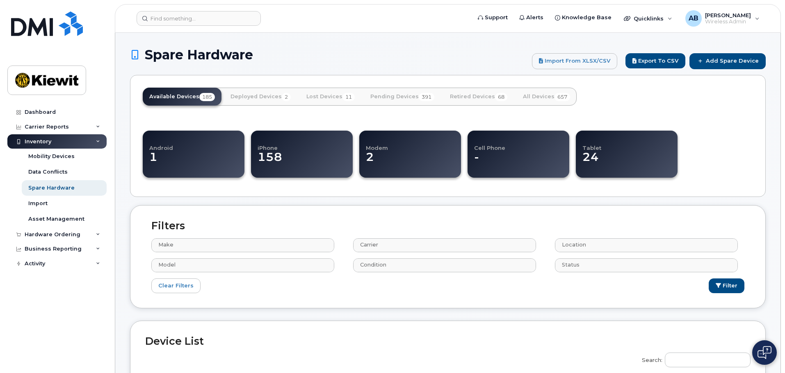
select select
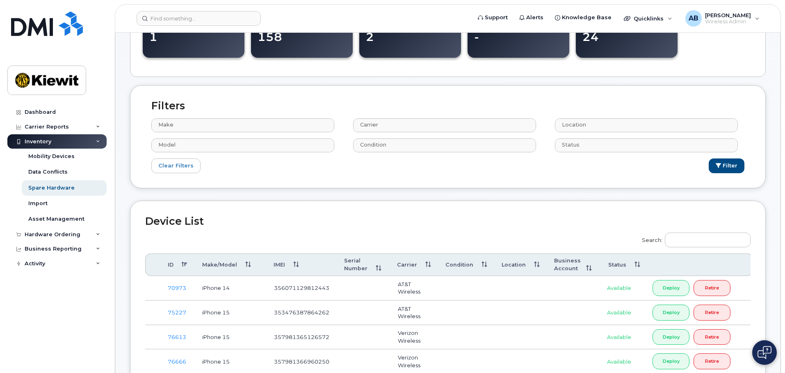
scroll to position [123, 0]
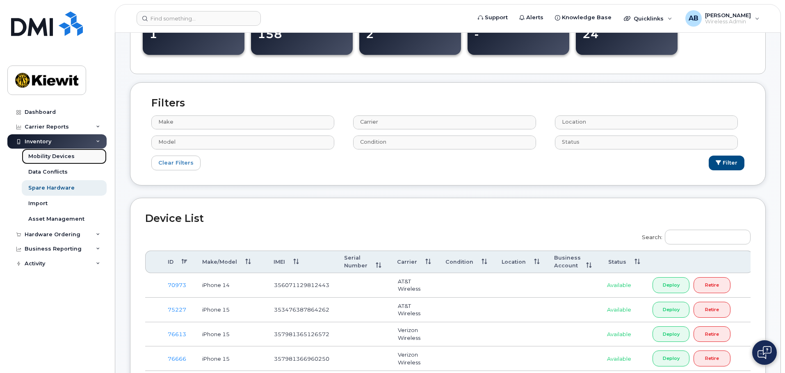
click at [55, 155] on div "Mobility Devices" at bounding box center [51, 156] width 46 height 7
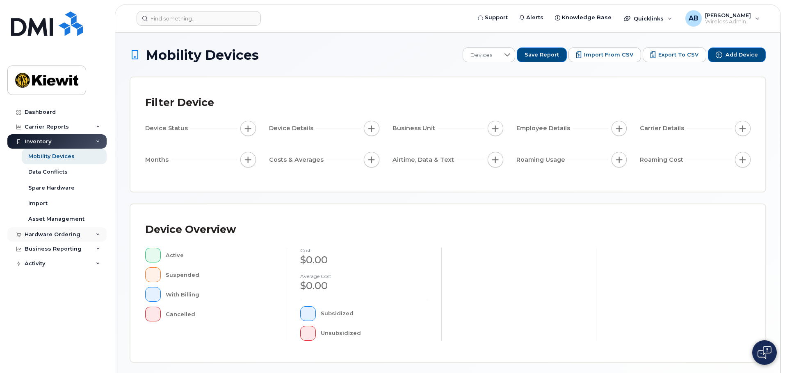
click at [59, 237] on div "Hardware Ordering" at bounding box center [53, 235] width 56 height 7
click at [59, 248] on link "Overview" at bounding box center [64, 250] width 85 height 16
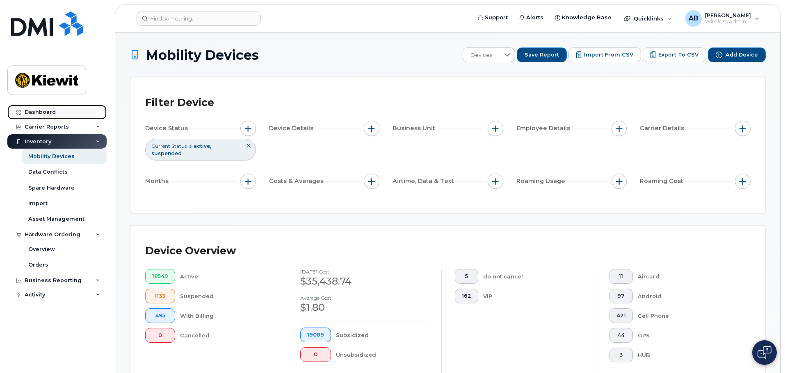
click at [45, 111] on div "Dashboard" at bounding box center [40, 112] width 31 height 7
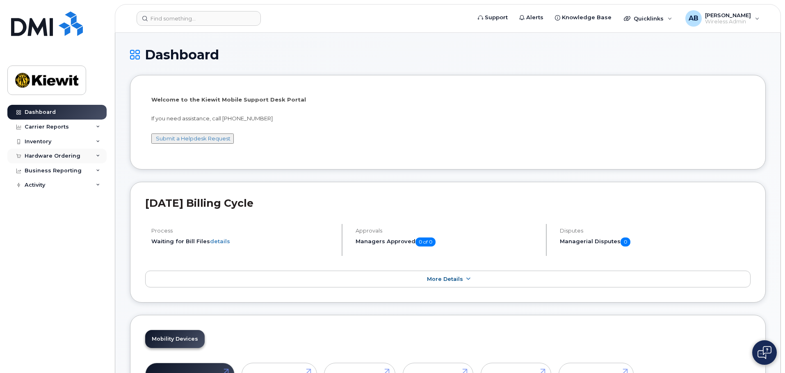
click at [47, 155] on div "Hardware Ordering" at bounding box center [53, 156] width 56 height 7
click at [49, 155] on div "Hardware Ordering" at bounding box center [53, 156] width 56 height 7
click at [49, 158] on div "Hardware Ordering" at bounding box center [53, 156] width 56 height 7
click at [37, 192] on link "Orders" at bounding box center [64, 187] width 85 height 16
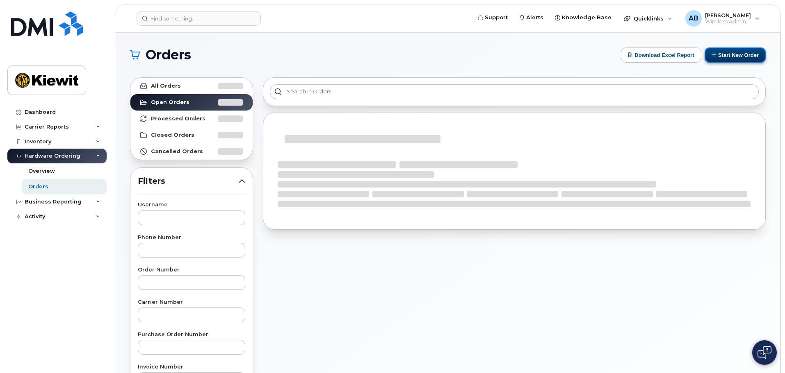
click at [723, 57] on button "Start New Order" at bounding box center [734, 55] width 61 height 15
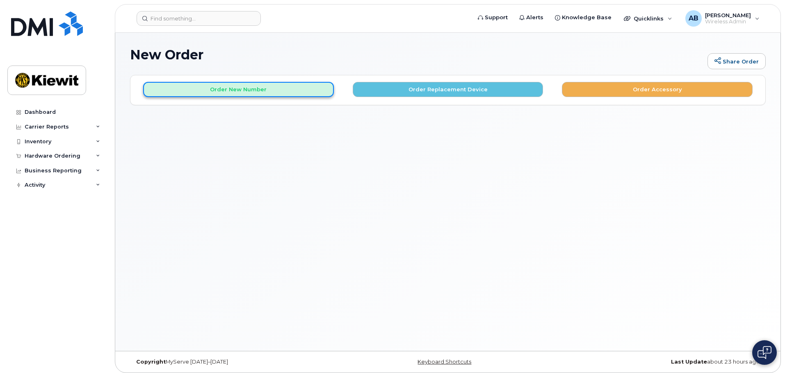
click at [301, 91] on button "Order New Number" at bounding box center [238, 89] width 191 height 15
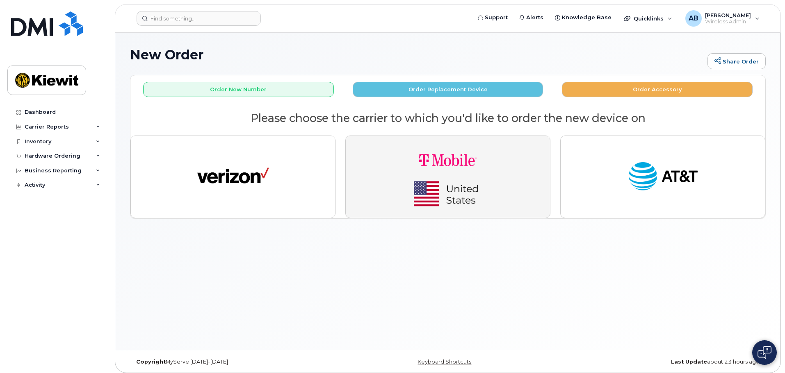
click at [419, 170] on img "button" at bounding box center [447, 177] width 115 height 69
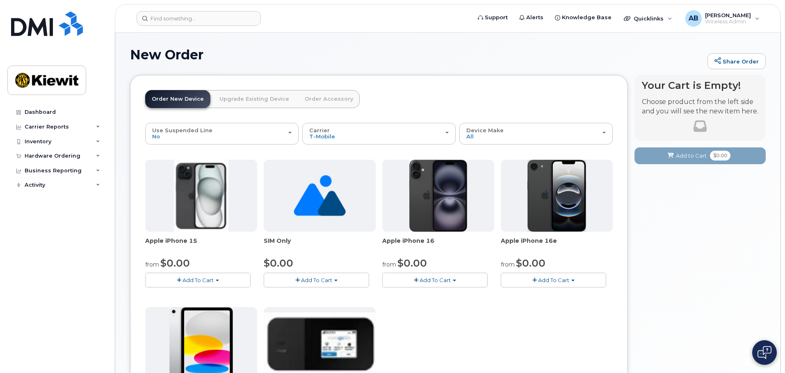
click at [248, 102] on link "Upgrade Existing Device" at bounding box center [254, 99] width 83 height 18
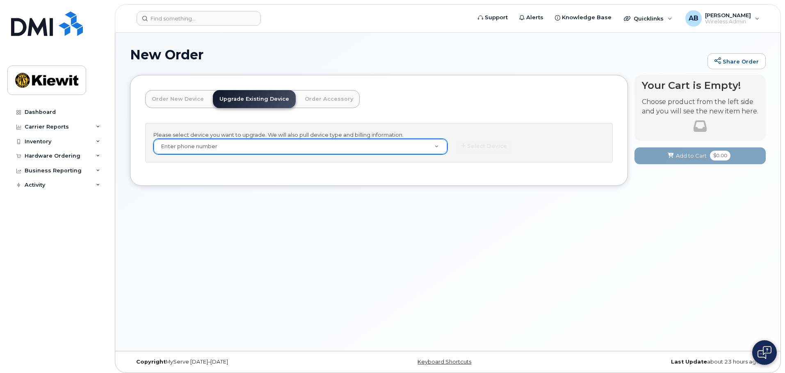
click at [231, 139] on div "Enter phone number" at bounding box center [300, 147] width 294 height 16
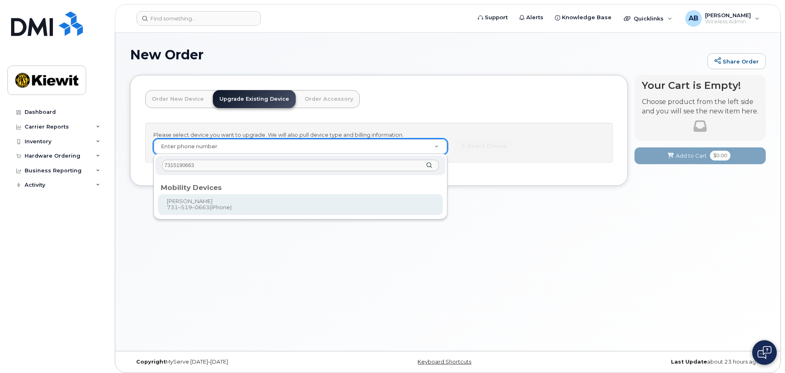
type input "7315190663"
type input "1171863"
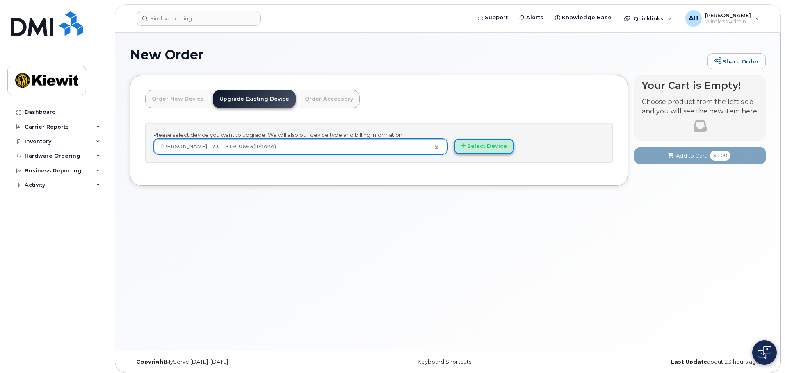
click at [468, 151] on button "Select Device" at bounding box center [484, 146] width 60 height 15
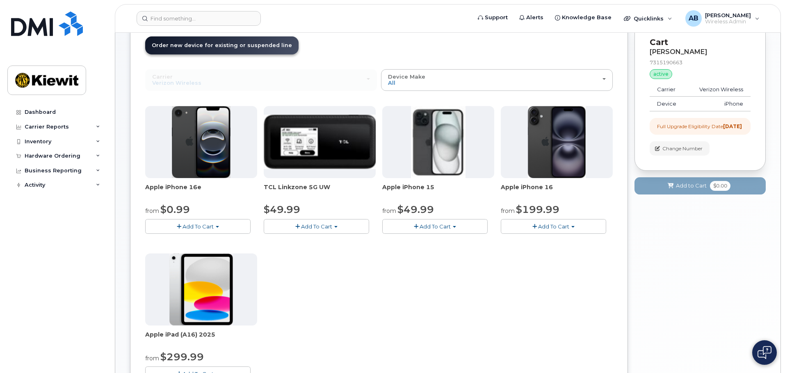
scroll to position [41, 0]
